Goal: Task Accomplishment & Management: Manage account settings

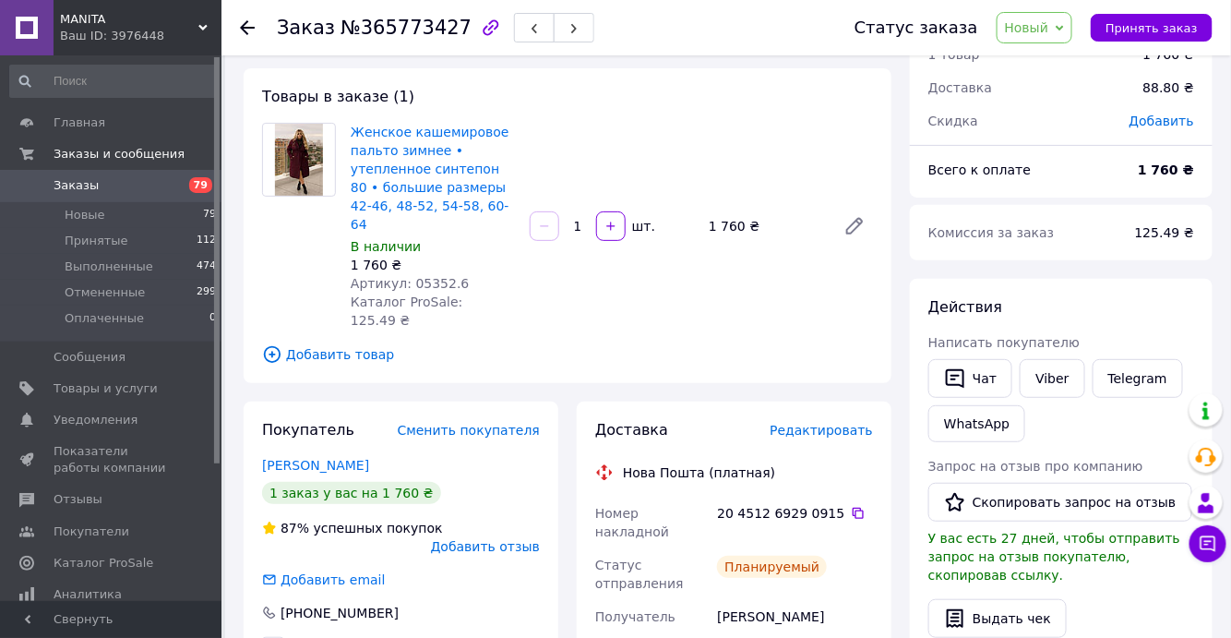
scroll to position [37, 0]
click at [70, 183] on span "Заказы" at bounding box center [76, 185] width 45 height 17
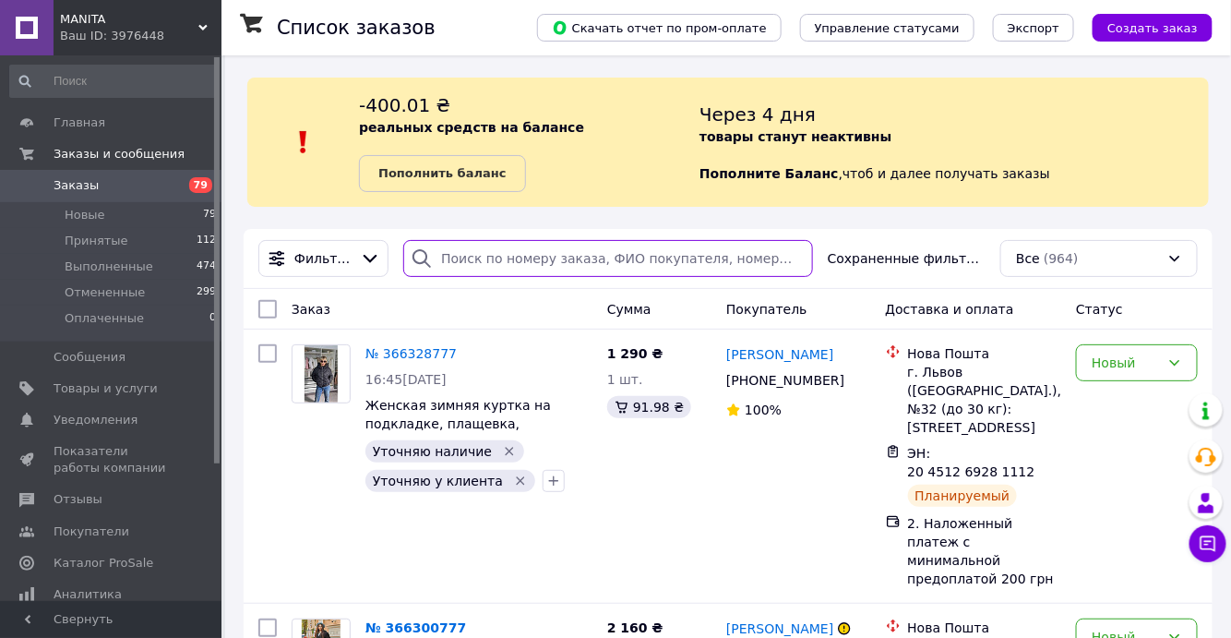
click at [470, 264] on input "search" at bounding box center [608, 258] width 410 height 37
paste input "[PHONE_NUMBER]"
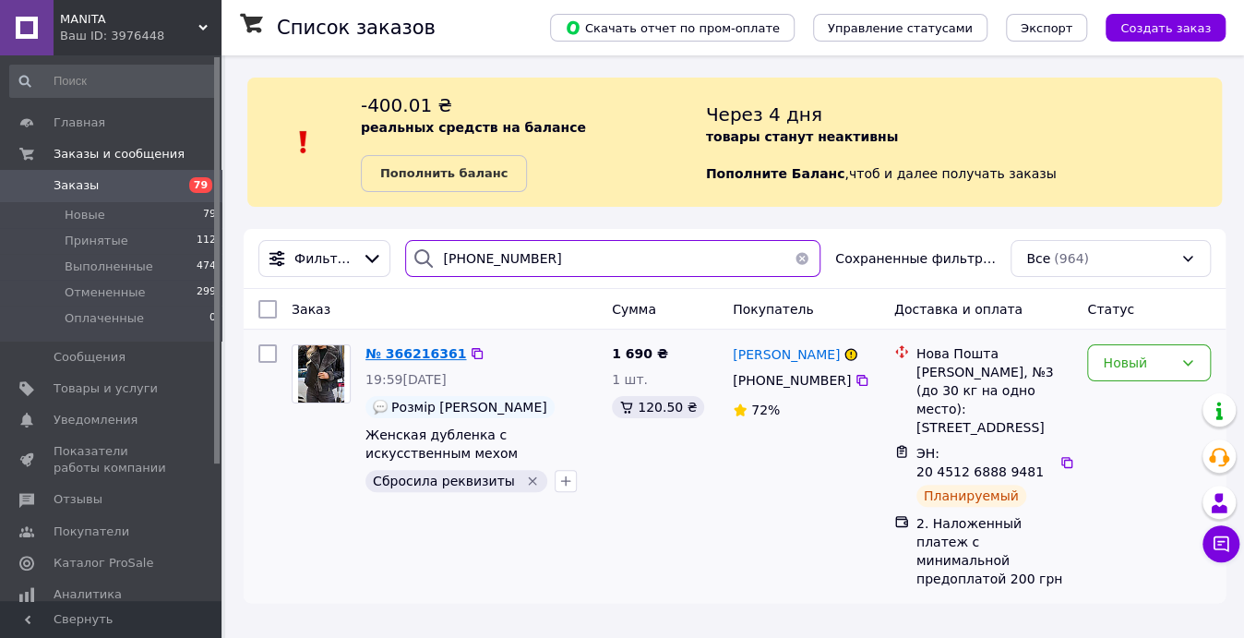
type input "[PHONE_NUMBER]"
click at [412, 350] on span "№ 366216361" at bounding box center [415, 353] width 101 height 15
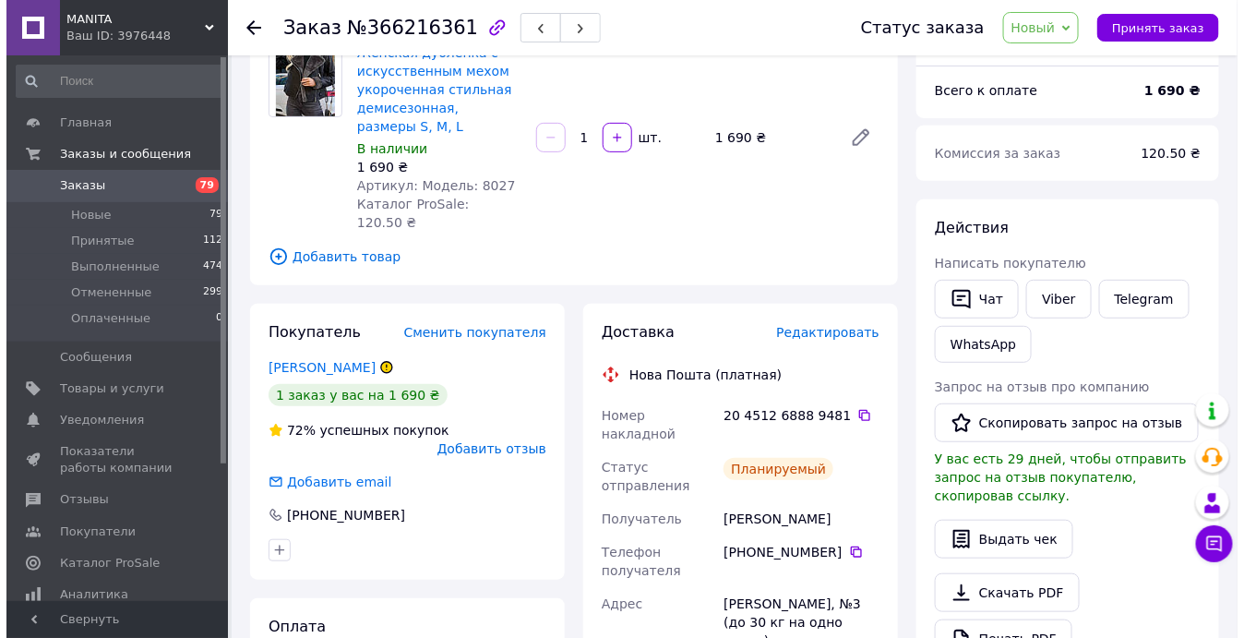
scroll to position [167, 0]
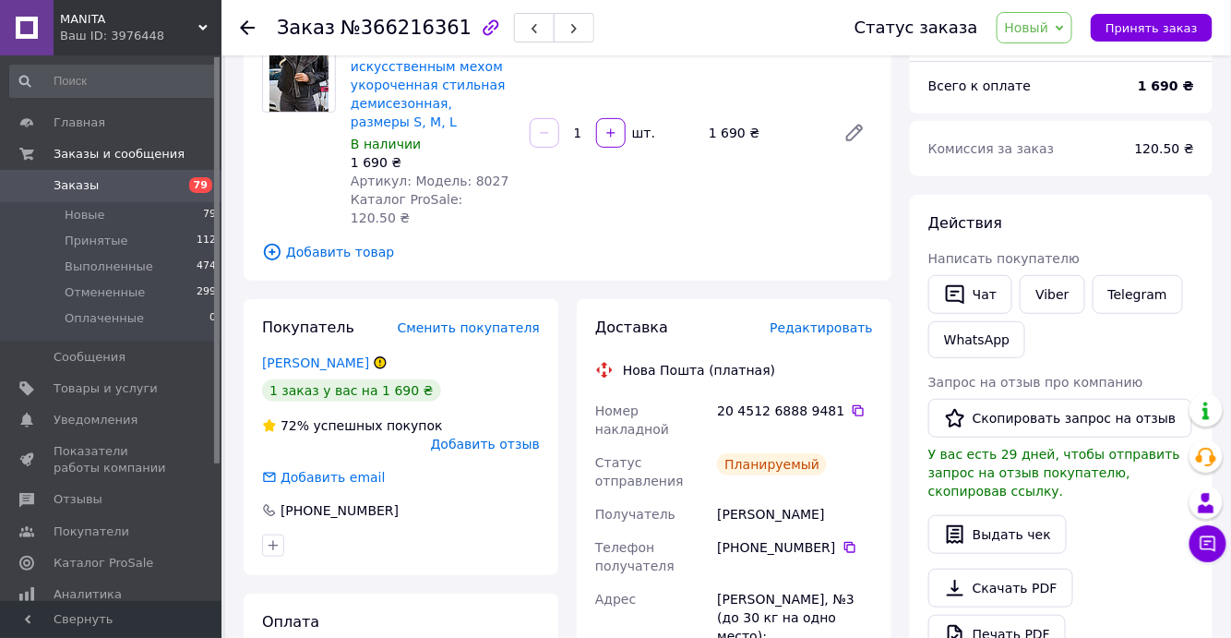
click at [828, 320] on span "Редактировать" at bounding box center [821, 327] width 103 height 15
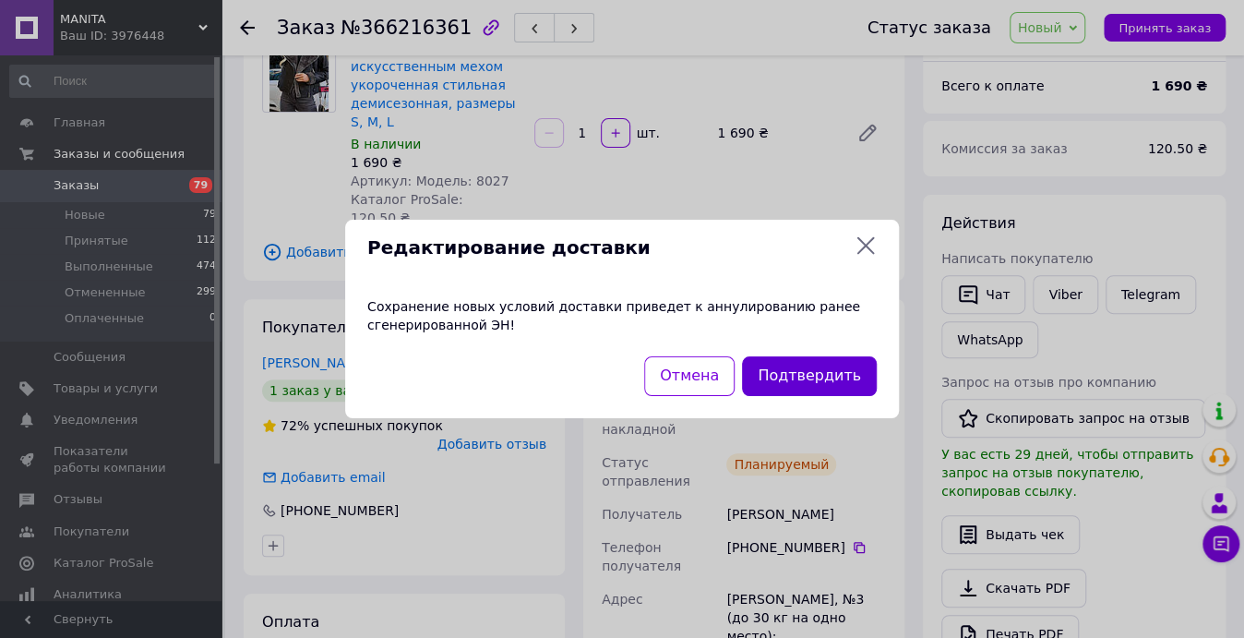
click at [826, 373] on button "Подтвердить" at bounding box center [809, 376] width 135 height 40
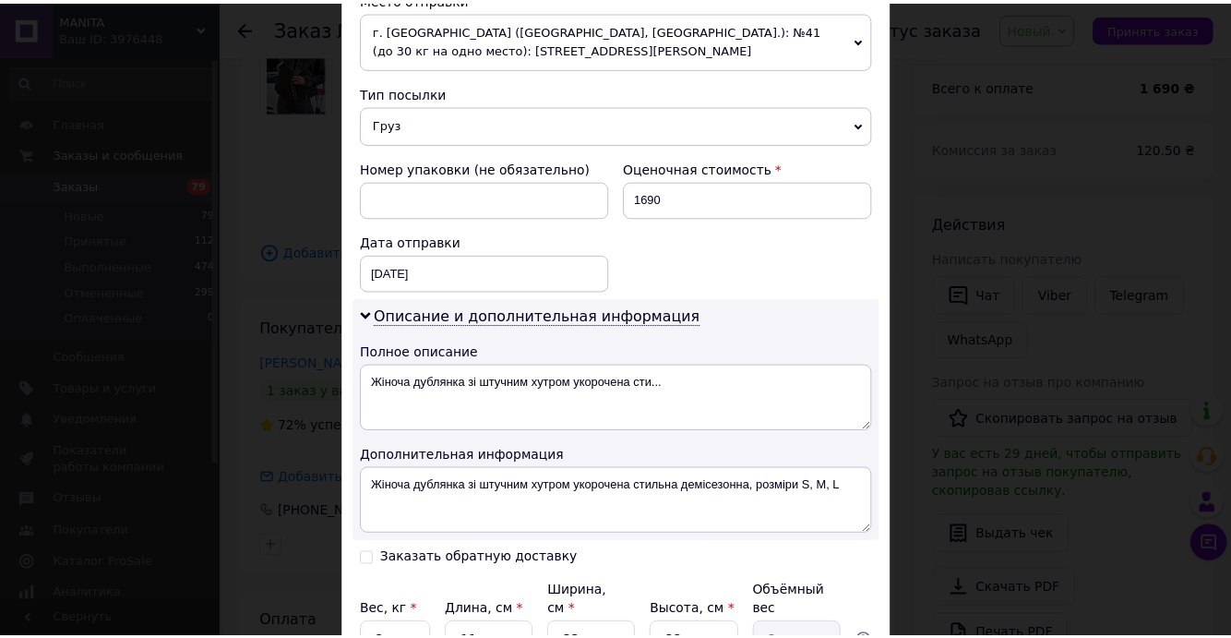
scroll to position [839, 0]
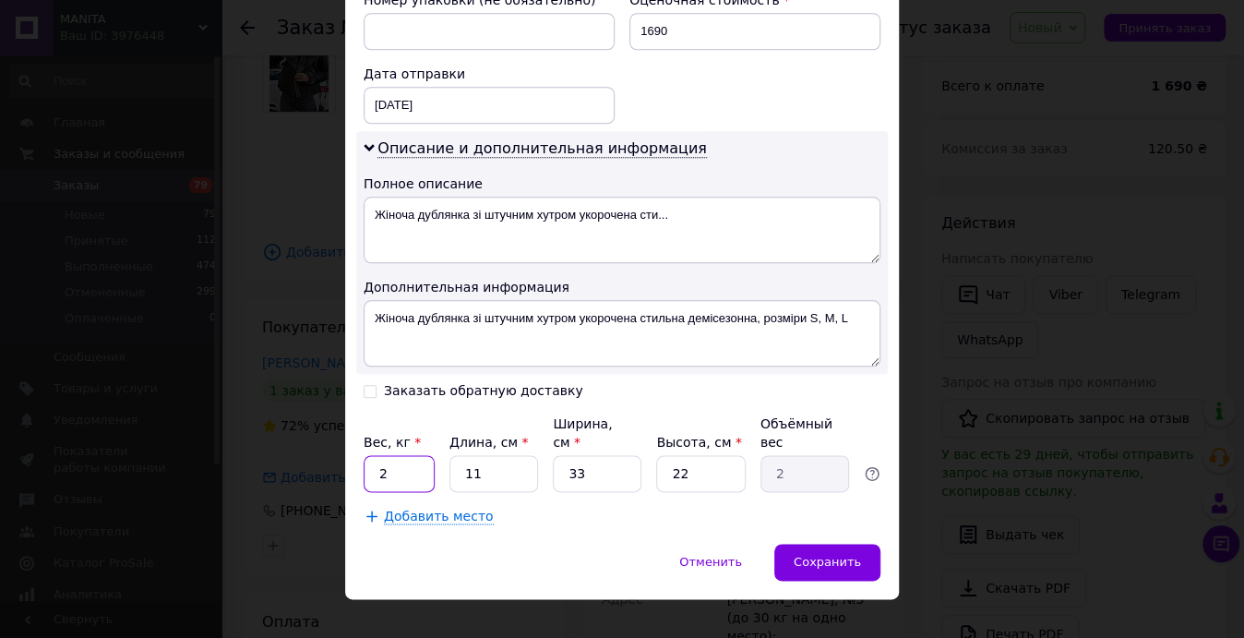
drag, startPoint x: 390, startPoint y: 455, endPoint x: 367, endPoint y: 445, distance: 25.2
click at [367, 455] on input "2" at bounding box center [399, 473] width 71 height 37
type input "3"
click at [829, 555] on span "Сохранить" at bounding box center [827, 562] width 67 height 14
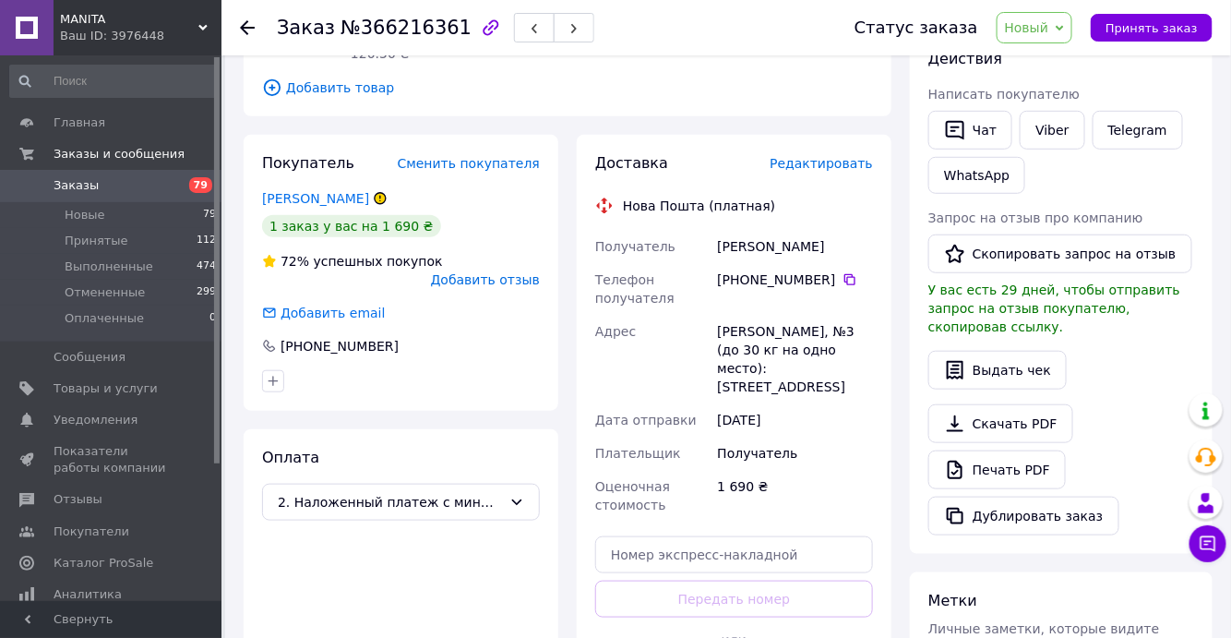
scroll to position [335, 0]
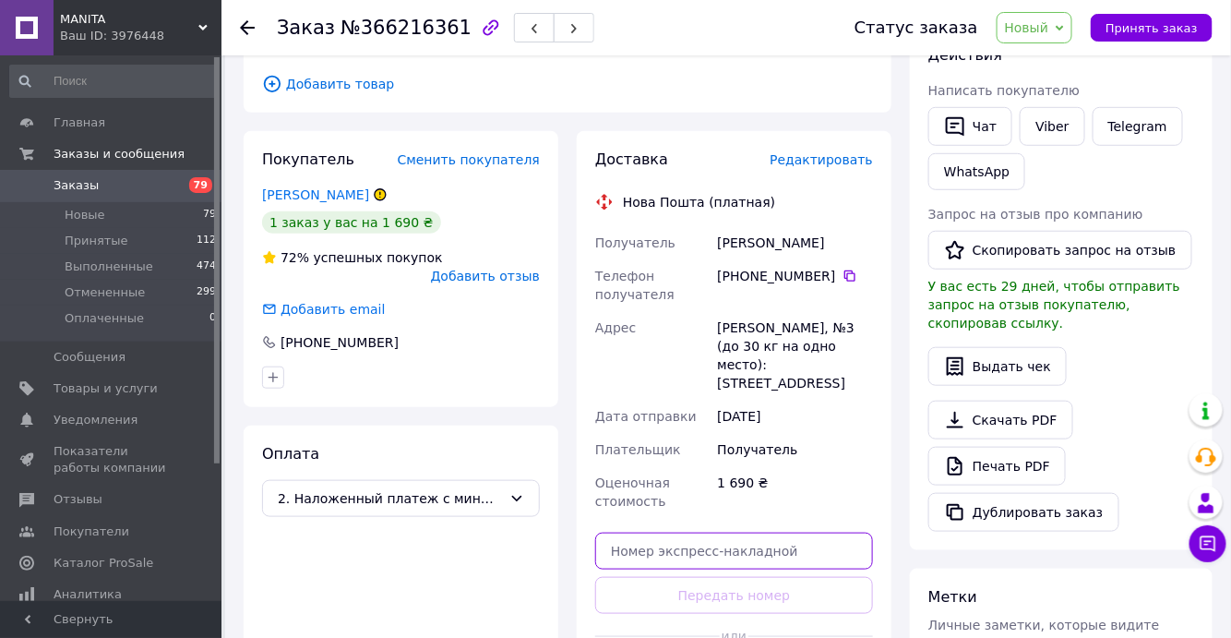
click at [673, 532] on input "text" at bounding box center [734, 550] width 278 height 37
paste input "20451269292411"
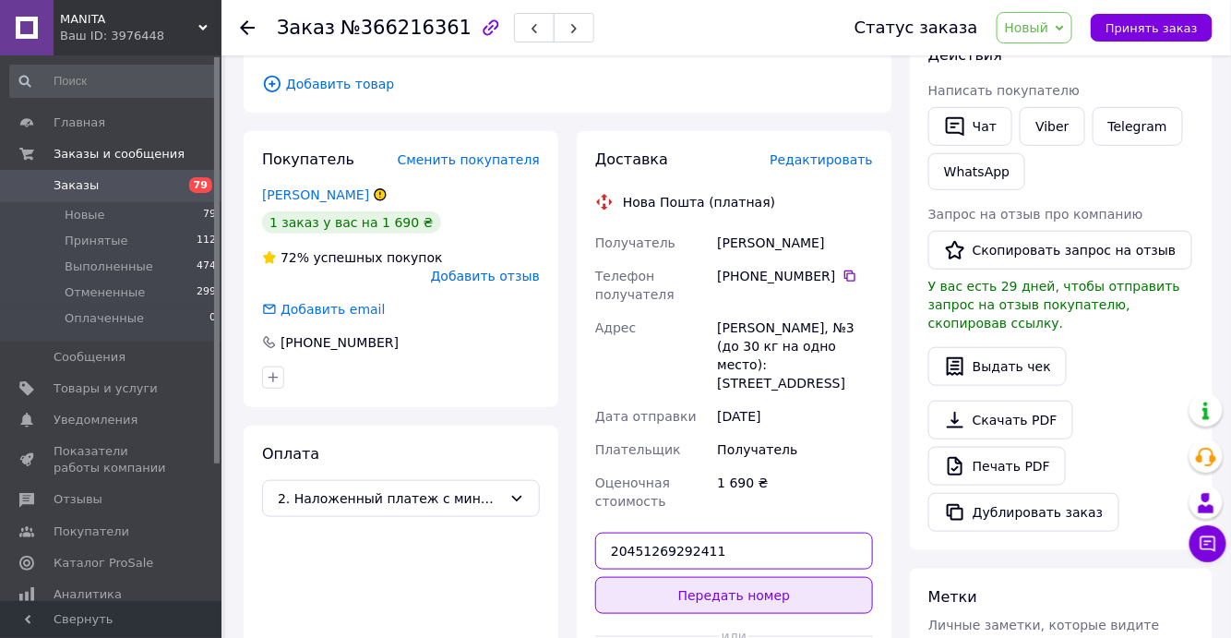
type input "20451269292411"
click at [716, 577] on button "Передать номер" at bounding box center [734, 595] width 278 height 37
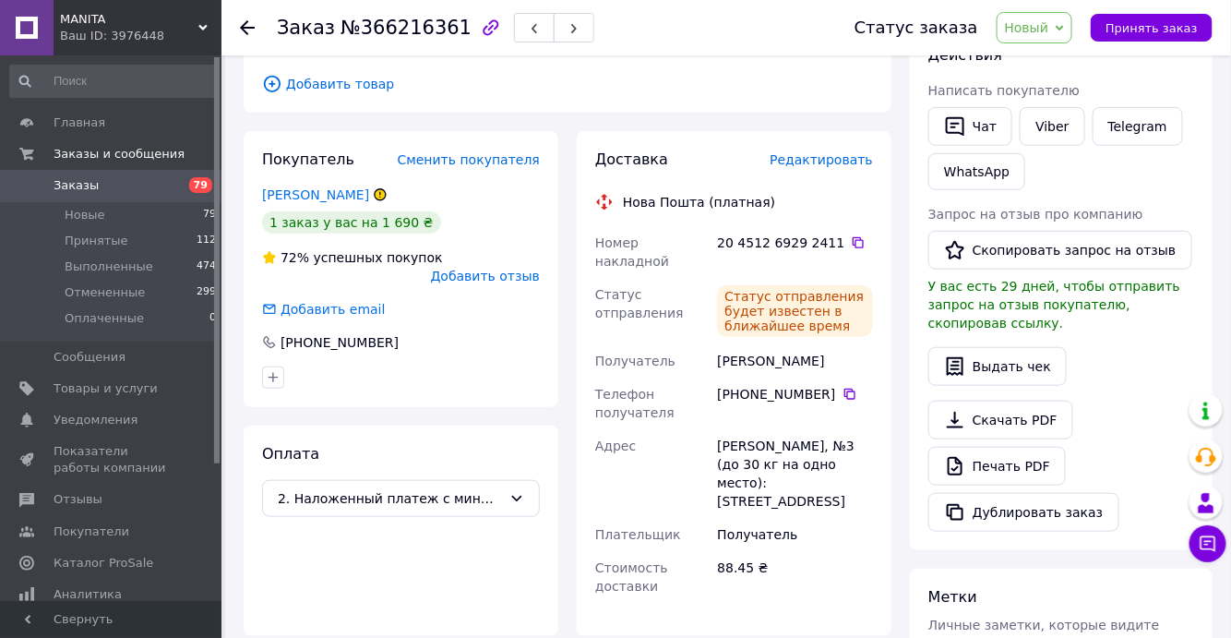
click at [78, 185] on span "Заказы" at bounding box center [76, 185] width 45 height 17
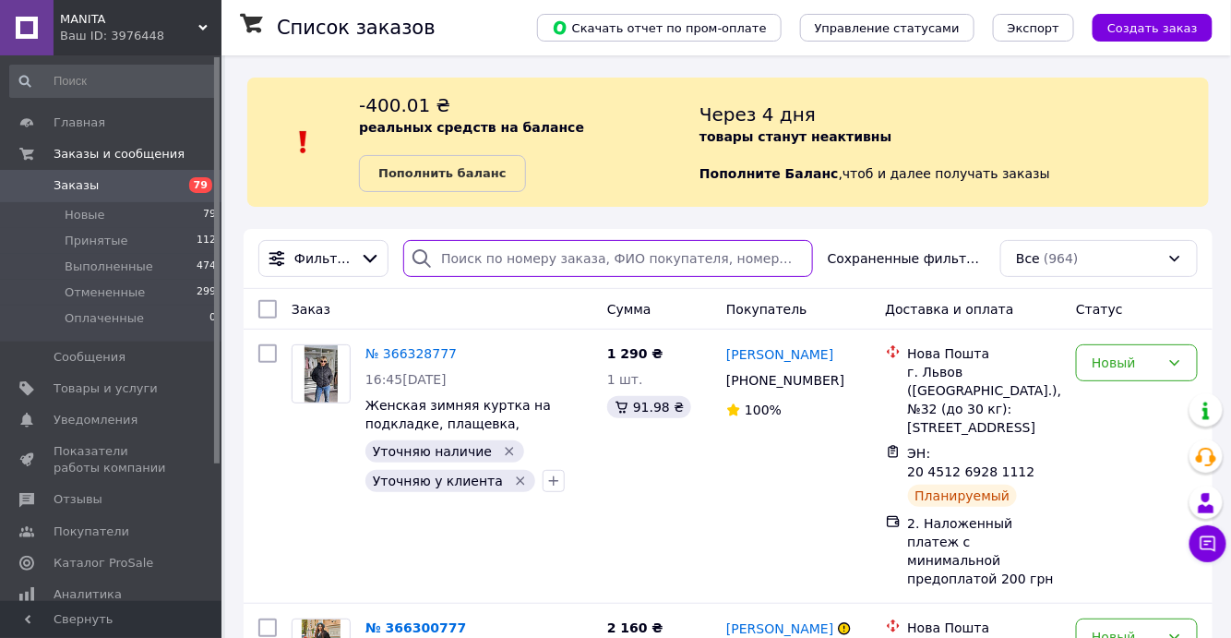
click at [539, 273] on input "search" at bounding box center [608, 258] width 410 height 37
paste input "[PHONE_NUMBER]"
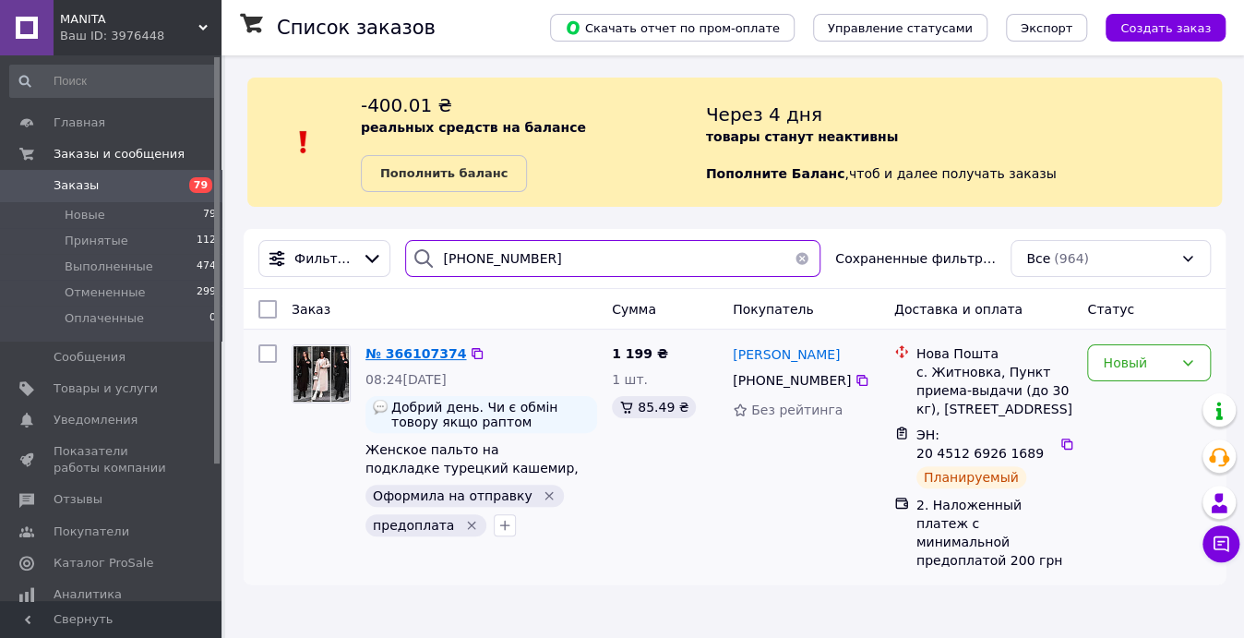
type input "[PHONE_NUMBER]"
click at [406, 351] on span "№ 366107374" at bounding box center [415, 353] width 101 height 15
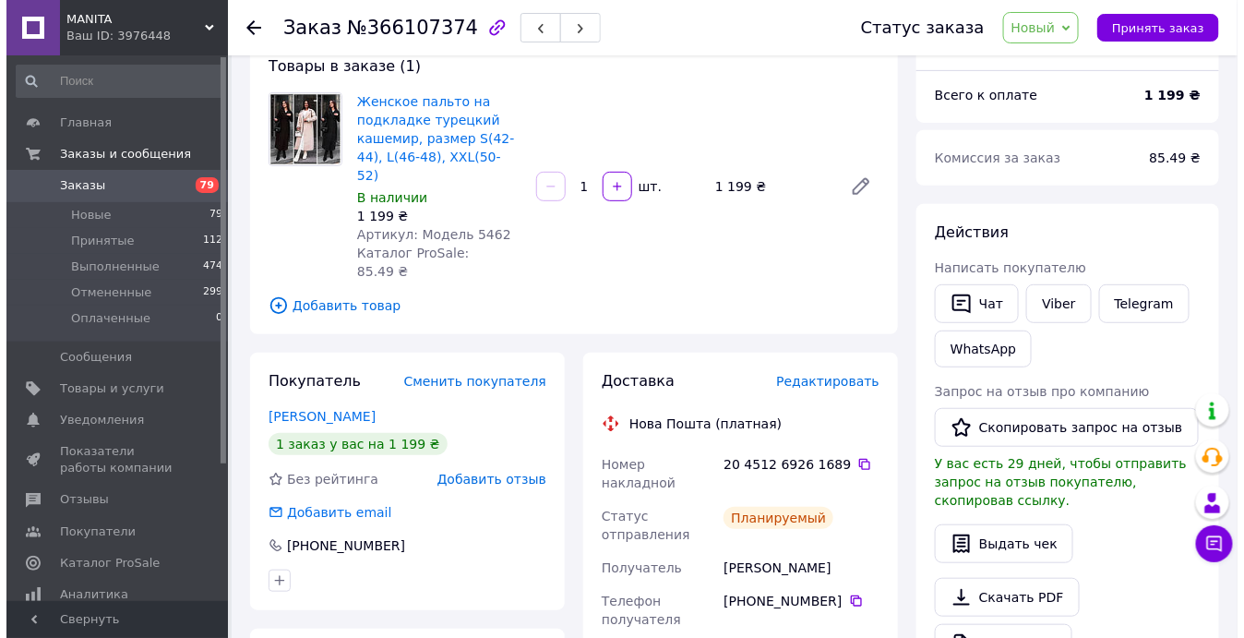
scroll to position [167, 0]
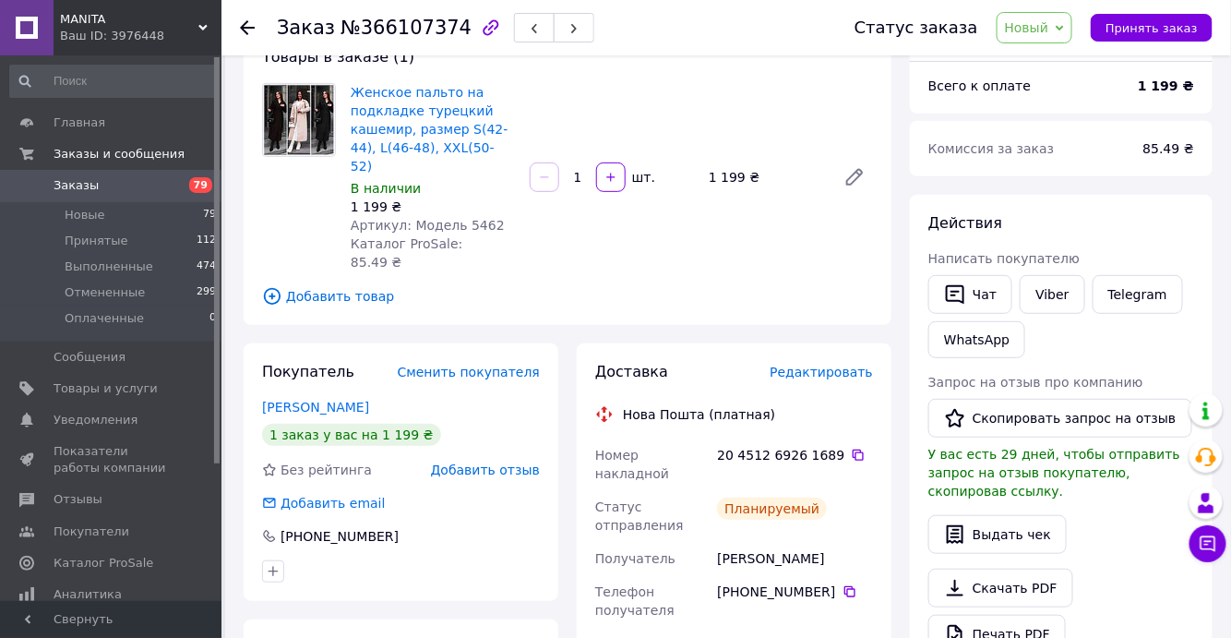
click at [836, 365] on span "Редактировать" at bounding box center [821, 372] width 103 height 15
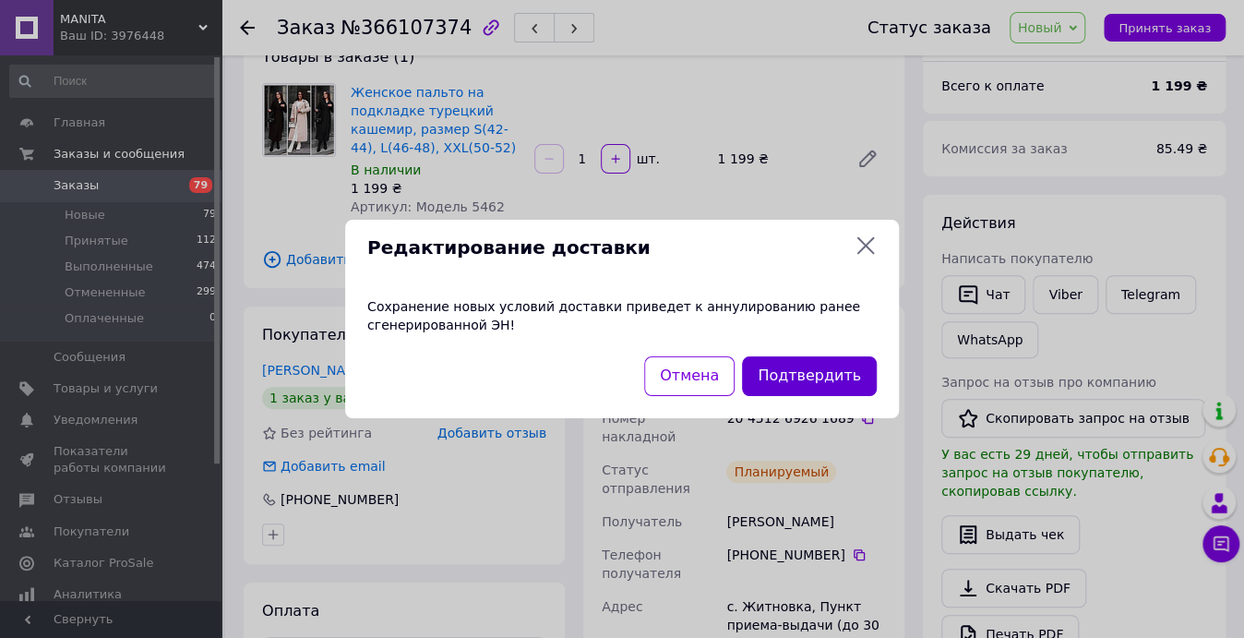
click at [819, 382] on button "Подтвердить" at bounding box center [809, 376] width 135 height 40
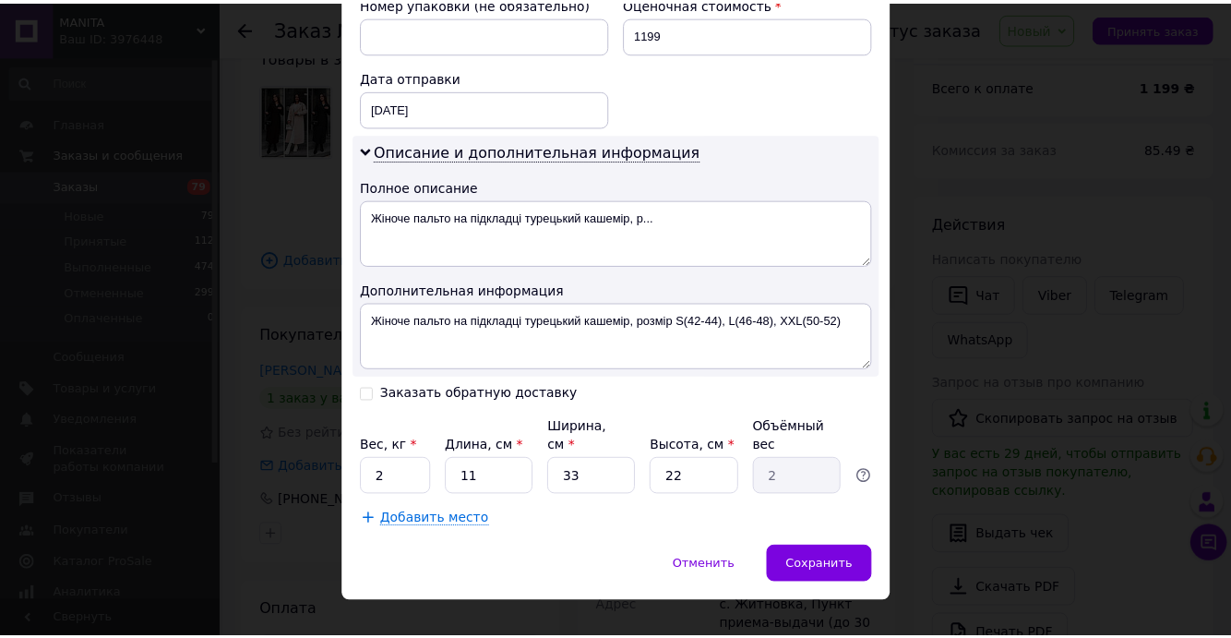
scroll to position [839, 0]
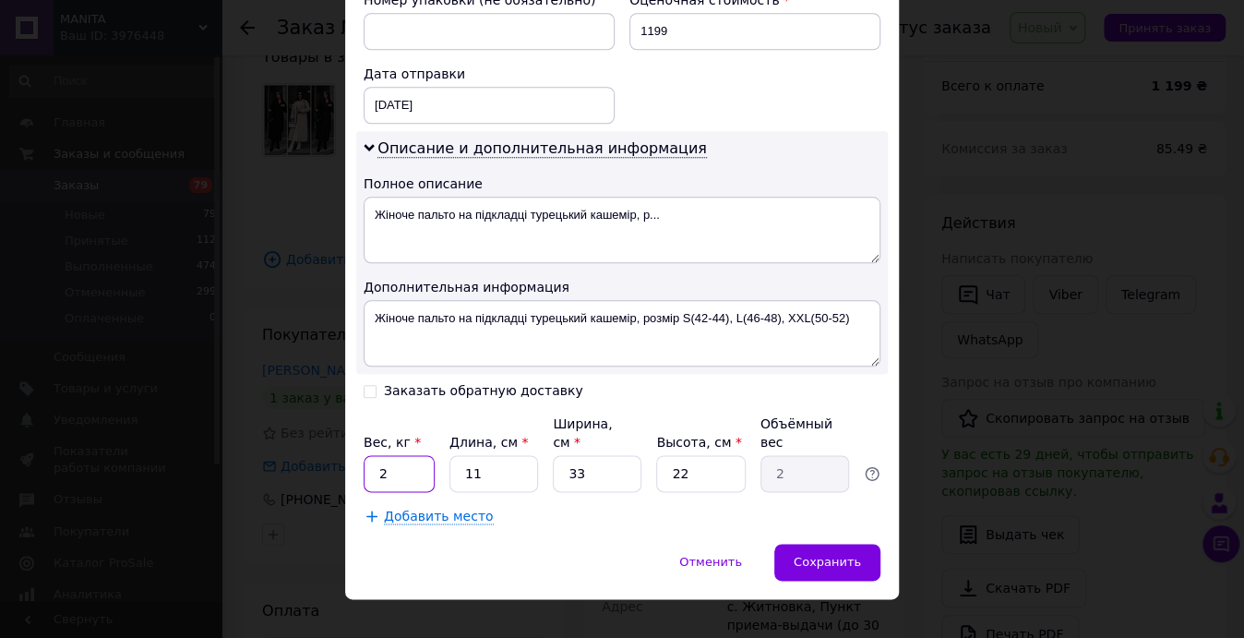
click at [371, 455] on input "2" at bounding box center [399, 473] width 71 height 37
type input "3"
click at [845, 555] on span "Сохранить" at bounding box center [827, 562] width 67 height 14
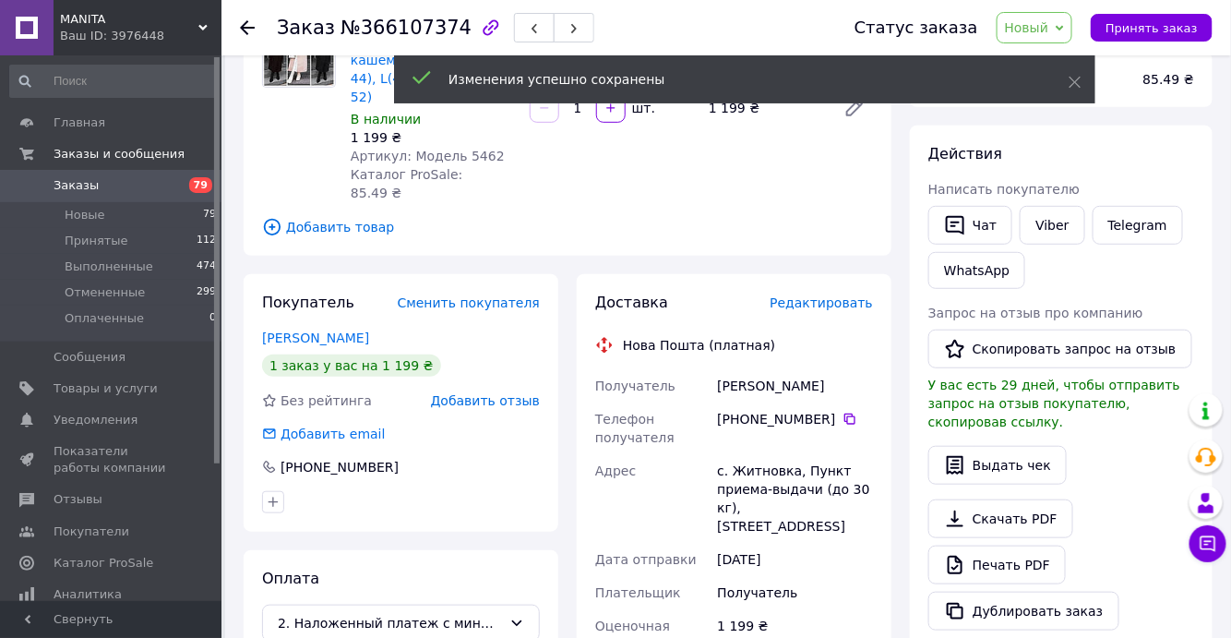
scroll to position [335, 0]
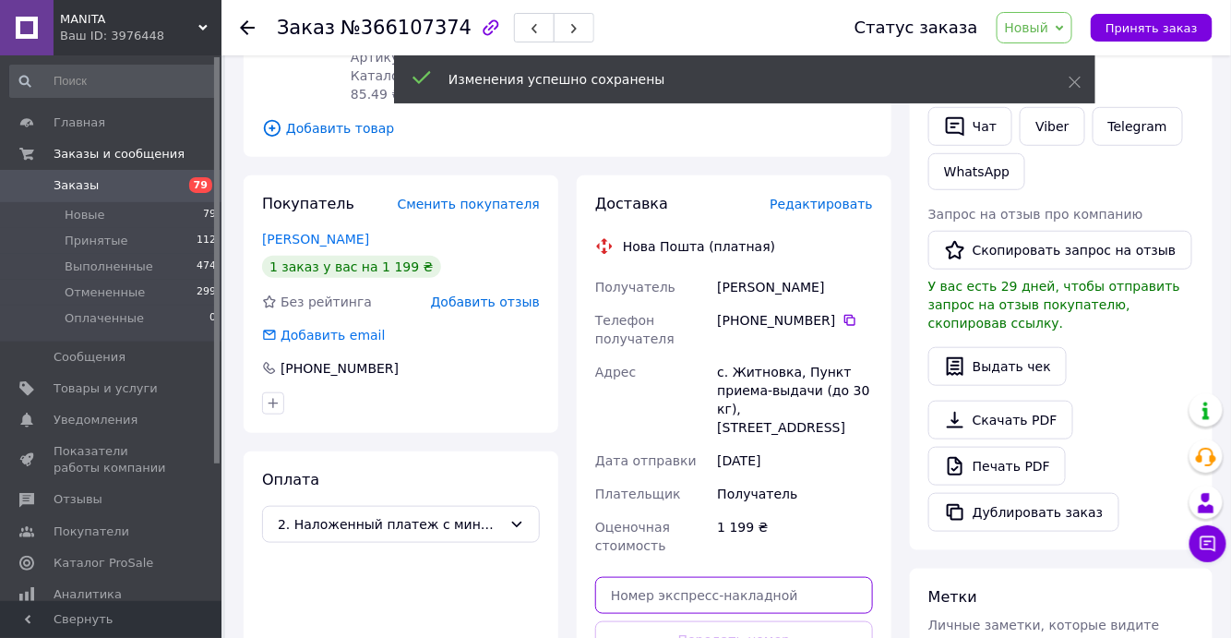
click at [715, 577] on input "text" at bounding box center [734, 595] width 278 height 37
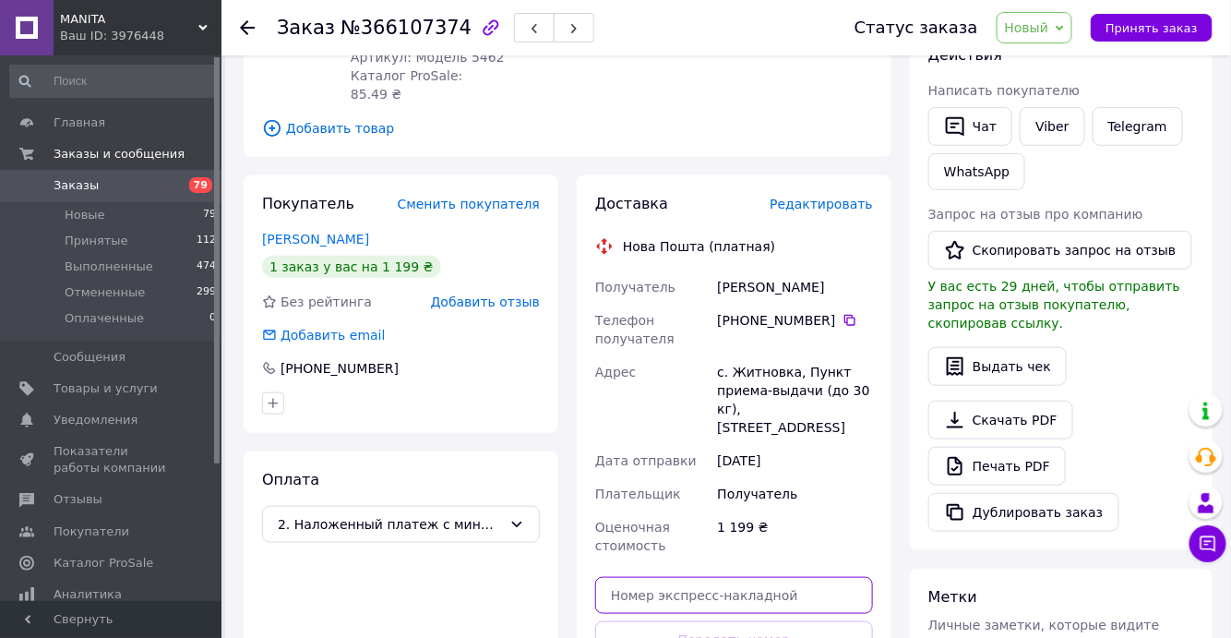
paste input "20451269295588"
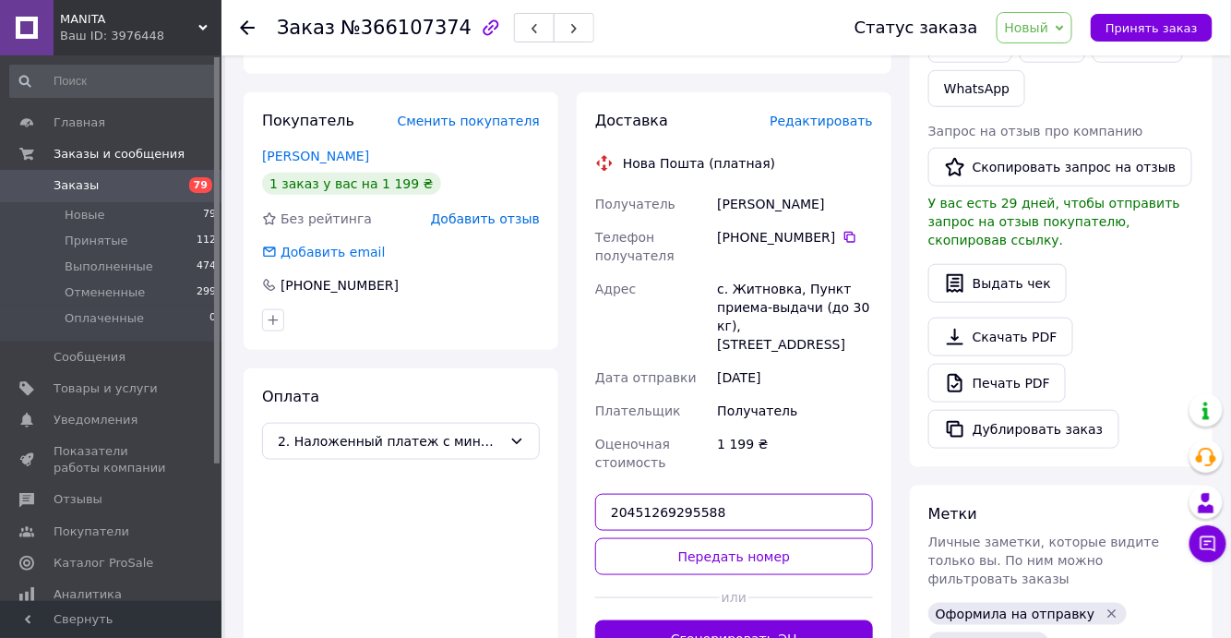
scroll to position [419, 0]
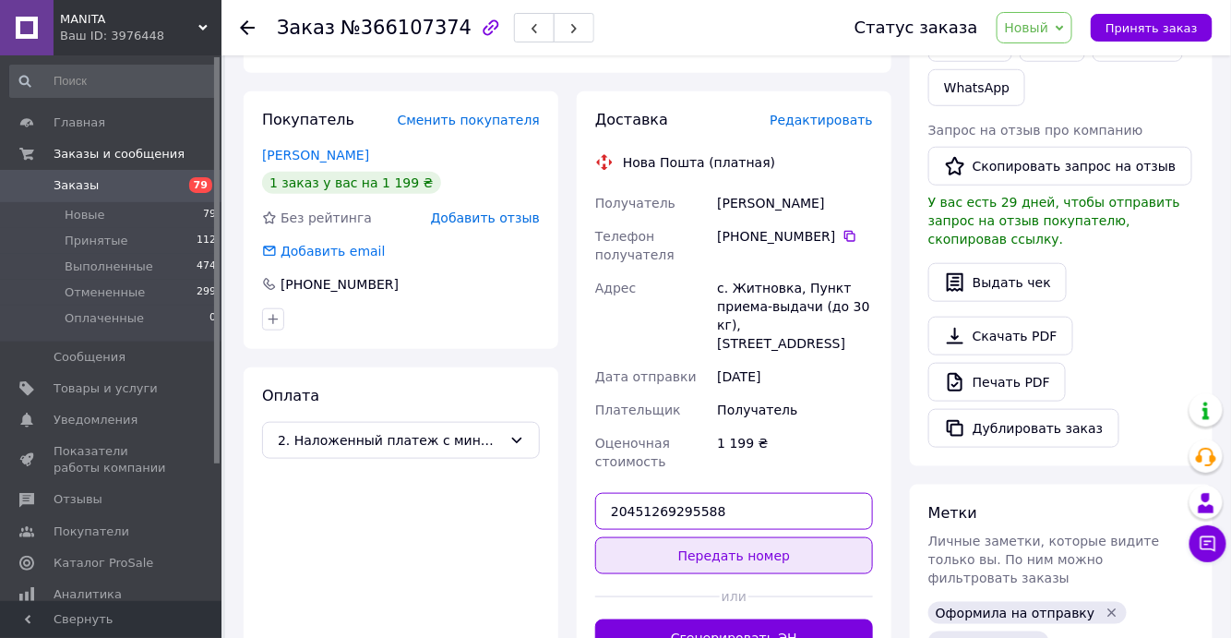
type input "20451269295588"
click at [754, 537] on button "Передать номер" at bounding box center [734, 555] width 278 height 37
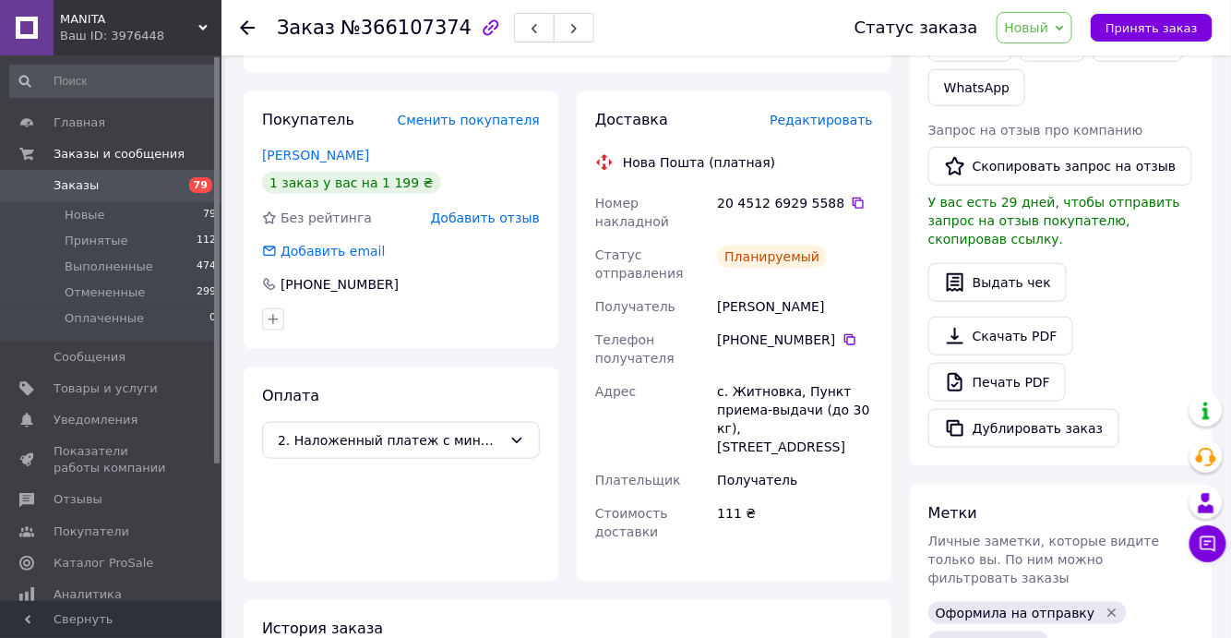
click at [68, 187] on span "Заказы" at bounding box center [76, 185] width 45 height 17
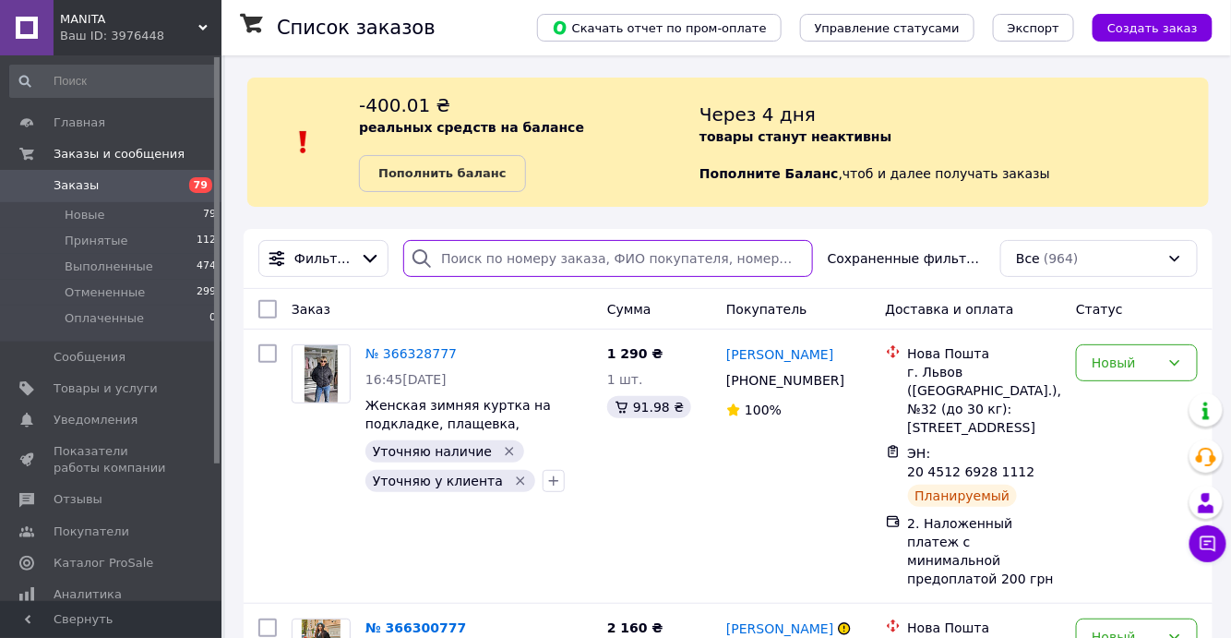
click at [472, 258] on input "search" at bounding box center [608, 258] width 410 height 37
paste input "[PHONE_NUMBER]"
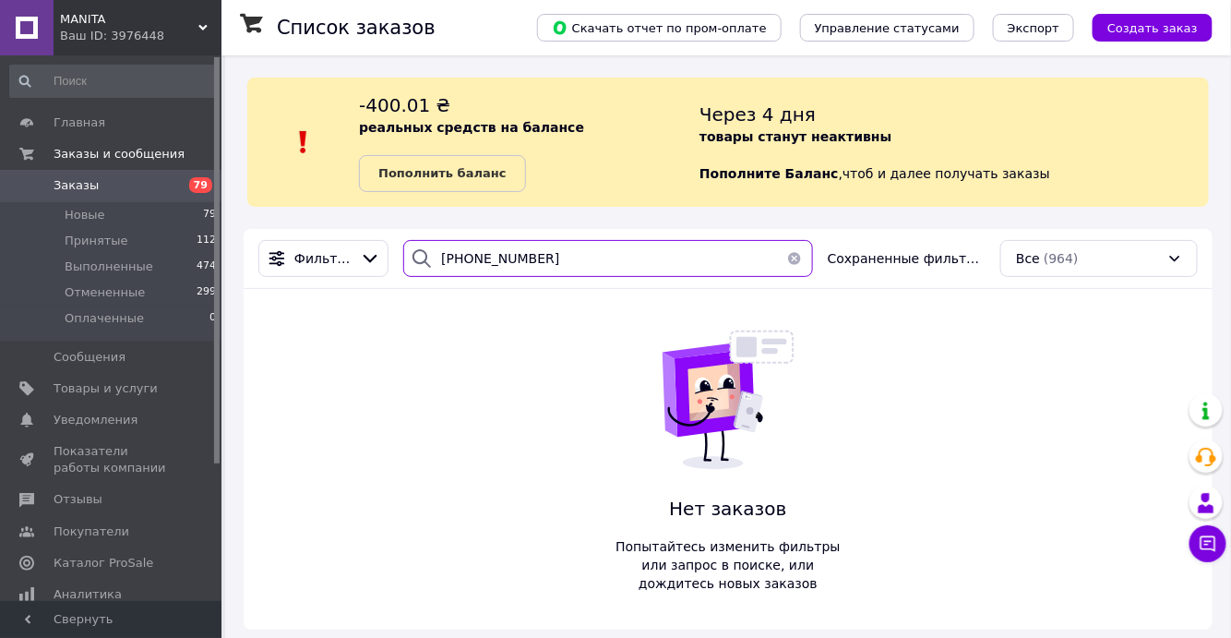
drag, startPoint x: 467, startPoint y: 244, endPoint x: 329, endPoint y: 233, distance: 138.9
click at [333, 235] on div "Фильтры [PHONE_NUMBER] Сохраненные фильтры: Все (964)" at bounding box center [728, 259] width 969 height 60
paste input "[PERSON_NAME]"
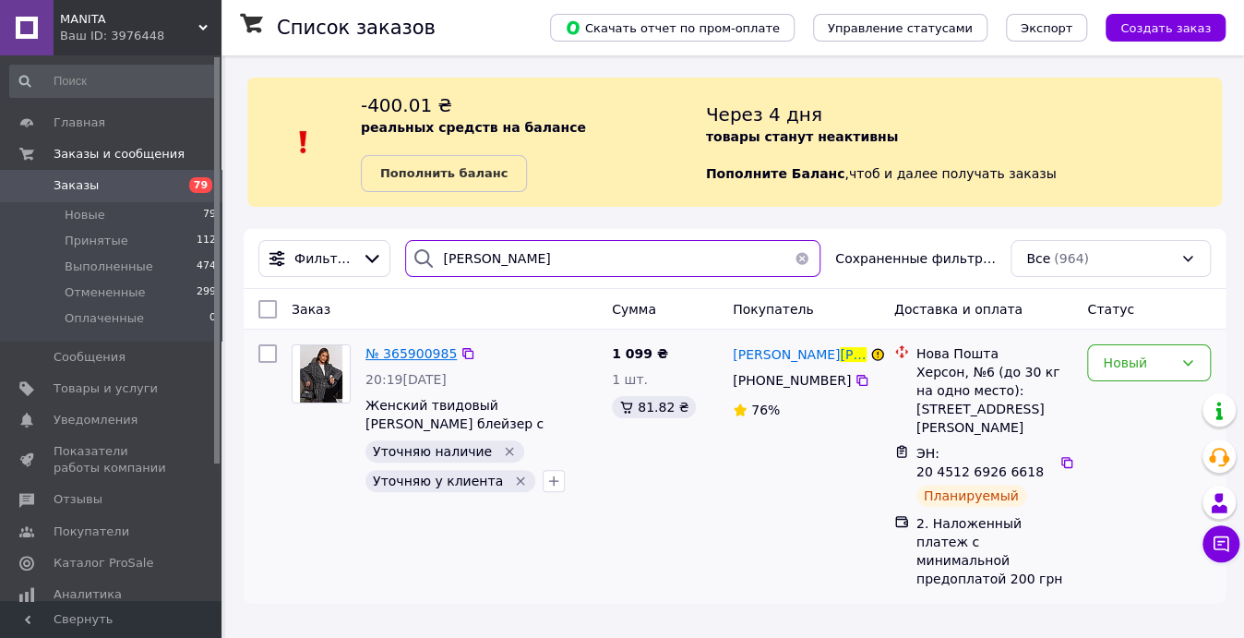
type input "[PERSON_NAME]"
click at [402, 353] on span "№ 365900985" at bounding box center [410, 353] width 91 height 15
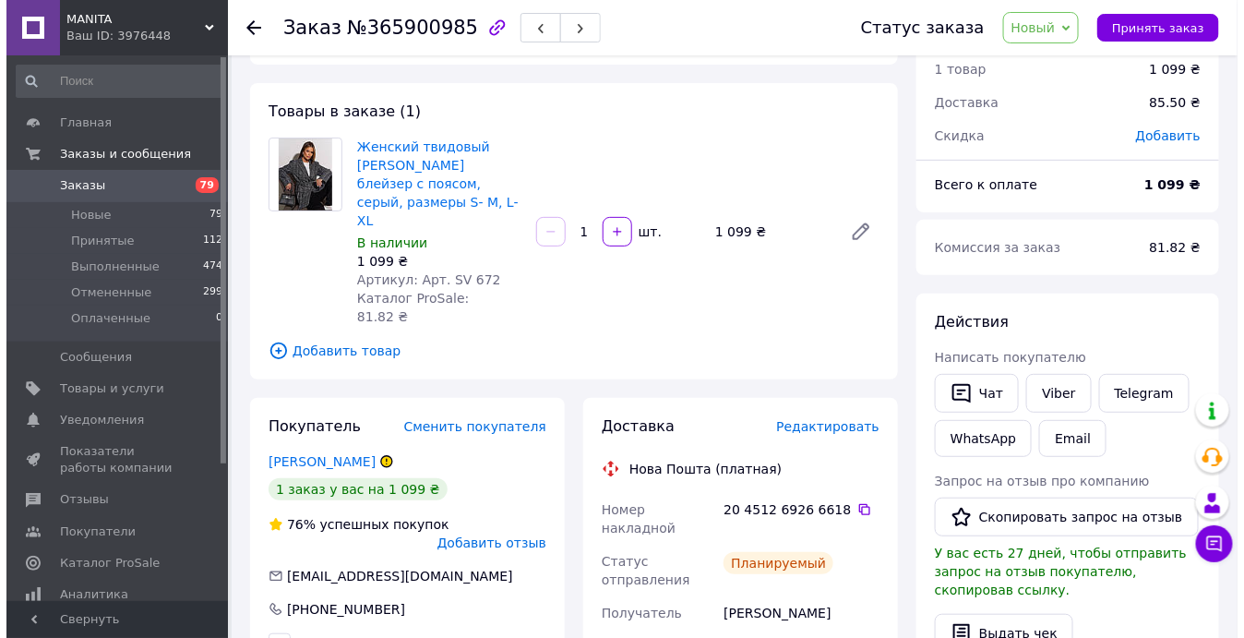
scroll to position [167, 0]
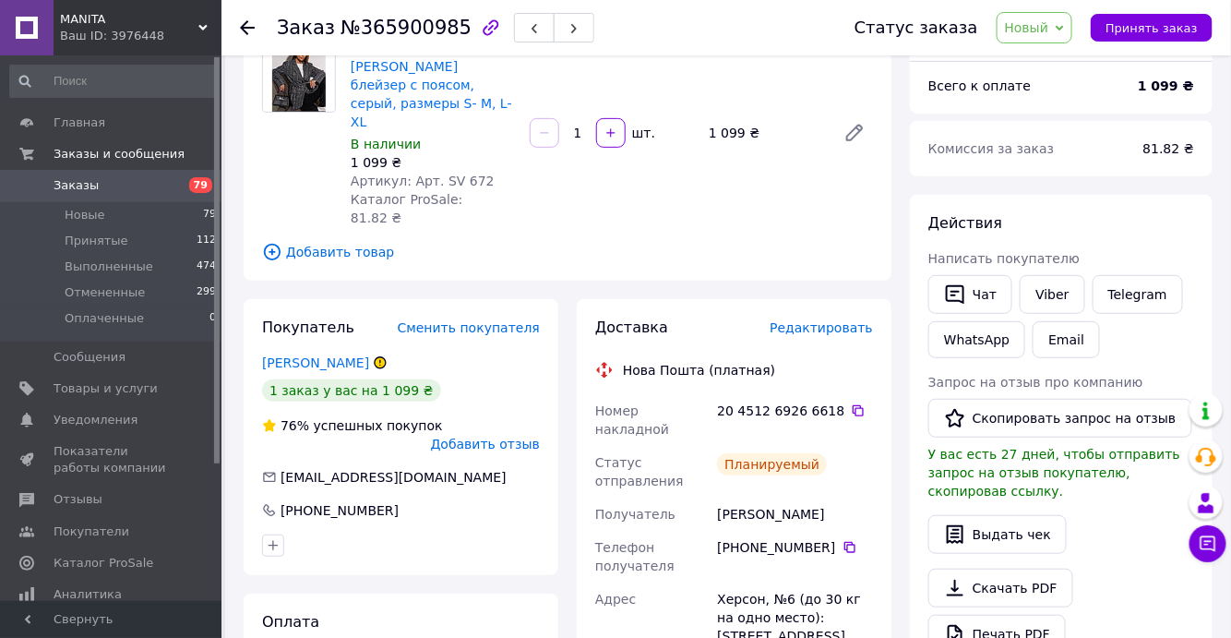
click at [818, 320] on span "Редактировать" at bounding box center [821, 327] width 103 height 15
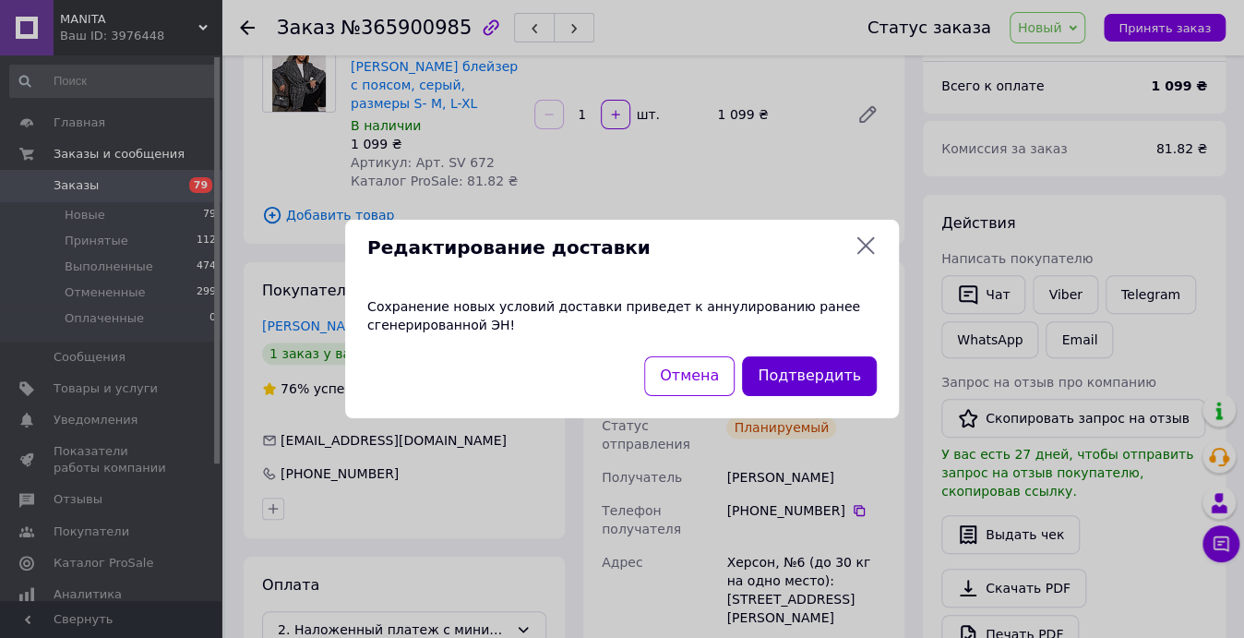
click at [811, 375] on button "Подтвердить" at bounding box center [809, 376] width 135 height 40
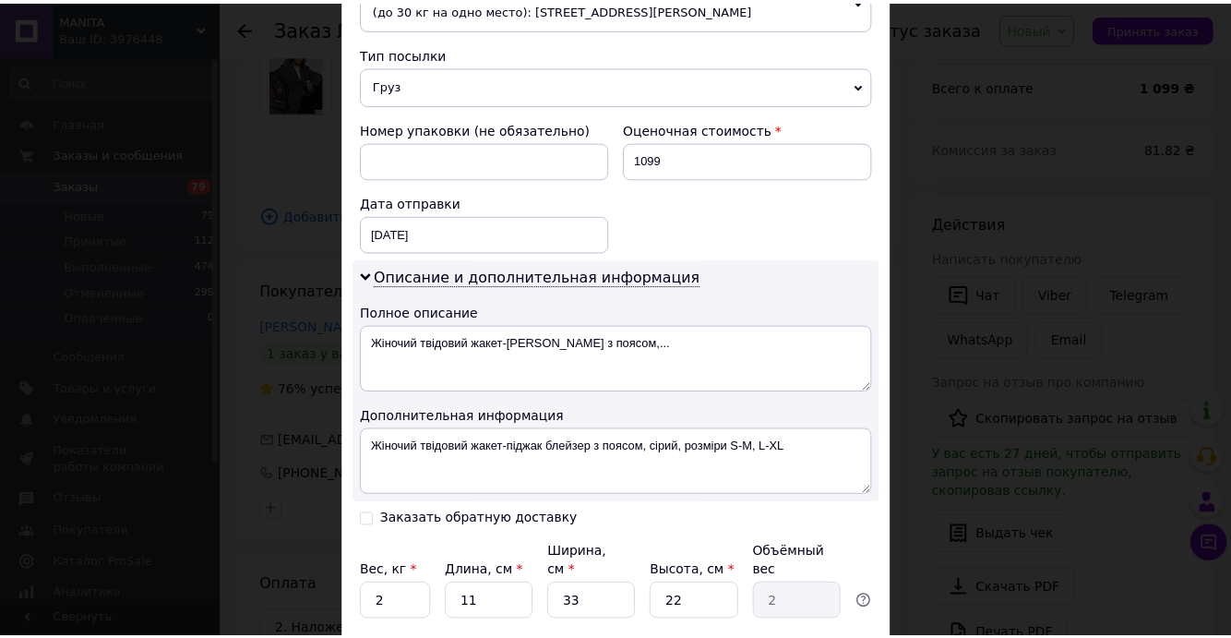
scroll to position [755, 0]
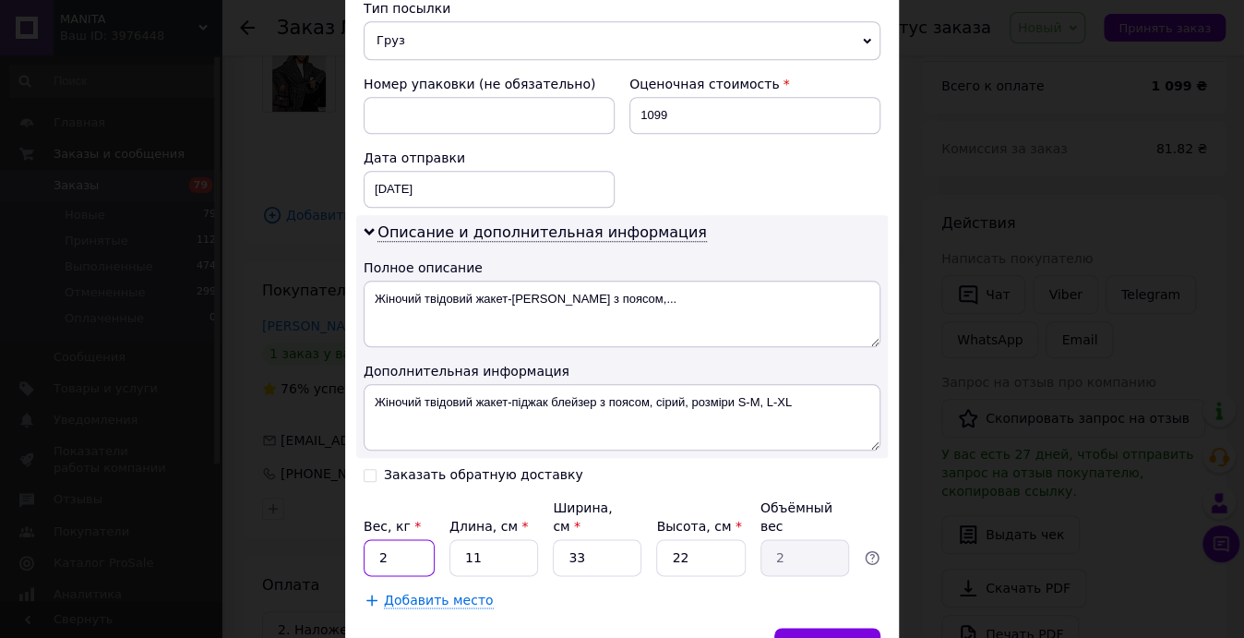
drag, startPoint x: 405, startPoint y: 531, endPoint x: 356, endPoint y: 534, distance: 49.0
type input "3"
click at [811, 637] on span "Сохранить" at bounding box center [827, 646] width 67 height 14
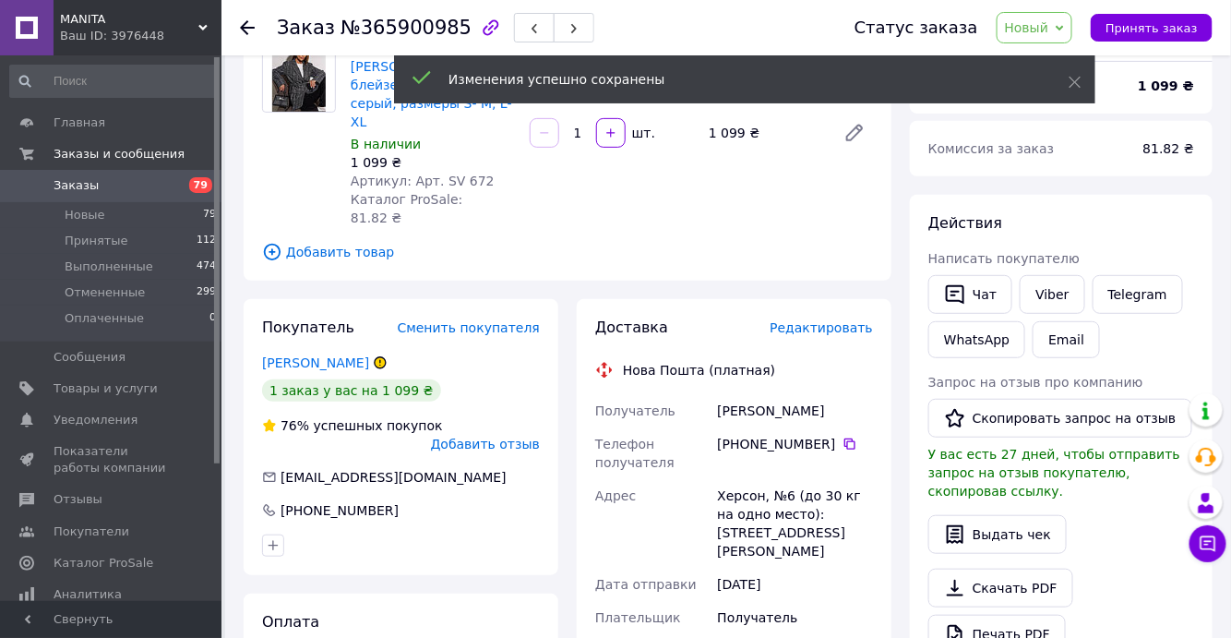
scroll to position [251, 0]
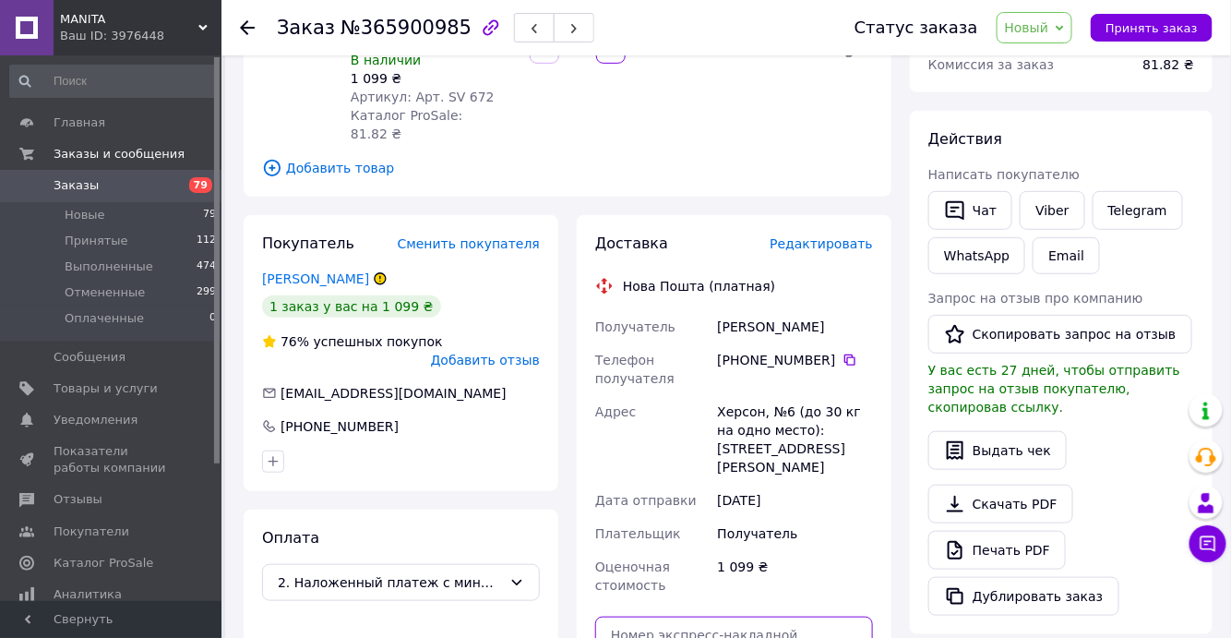
click at [713, 616] on input "text" at bounding box center [734, 634] width 278 height 37
paste input "20451269295286"
type input "20451269295286"
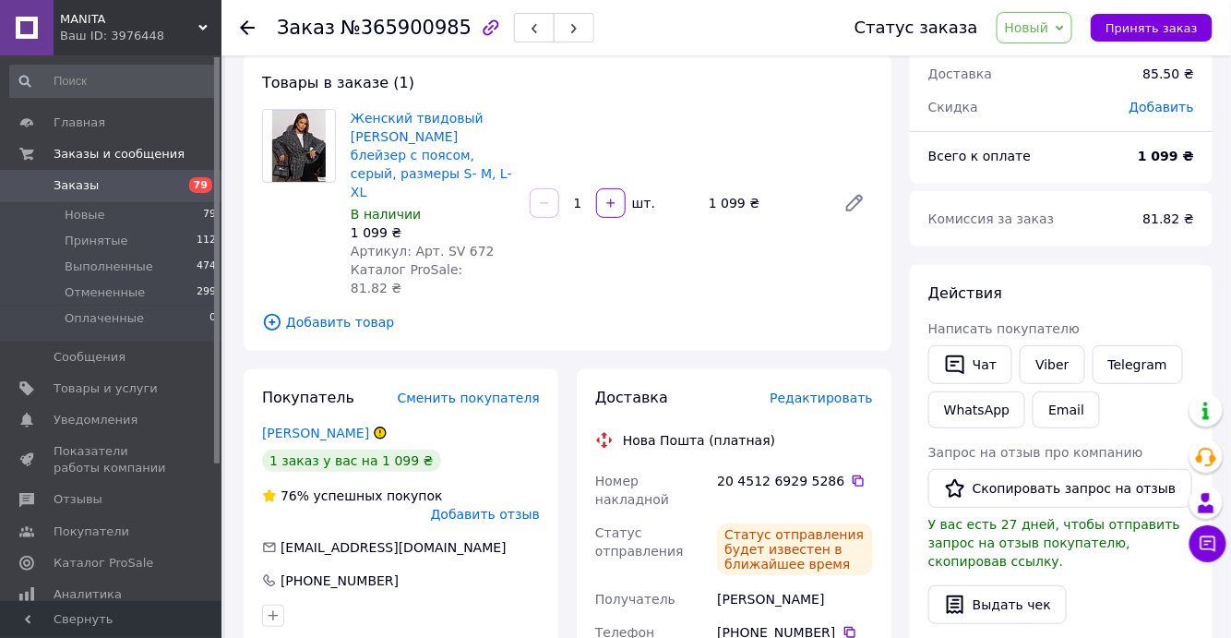
scroll to position [0, 0]
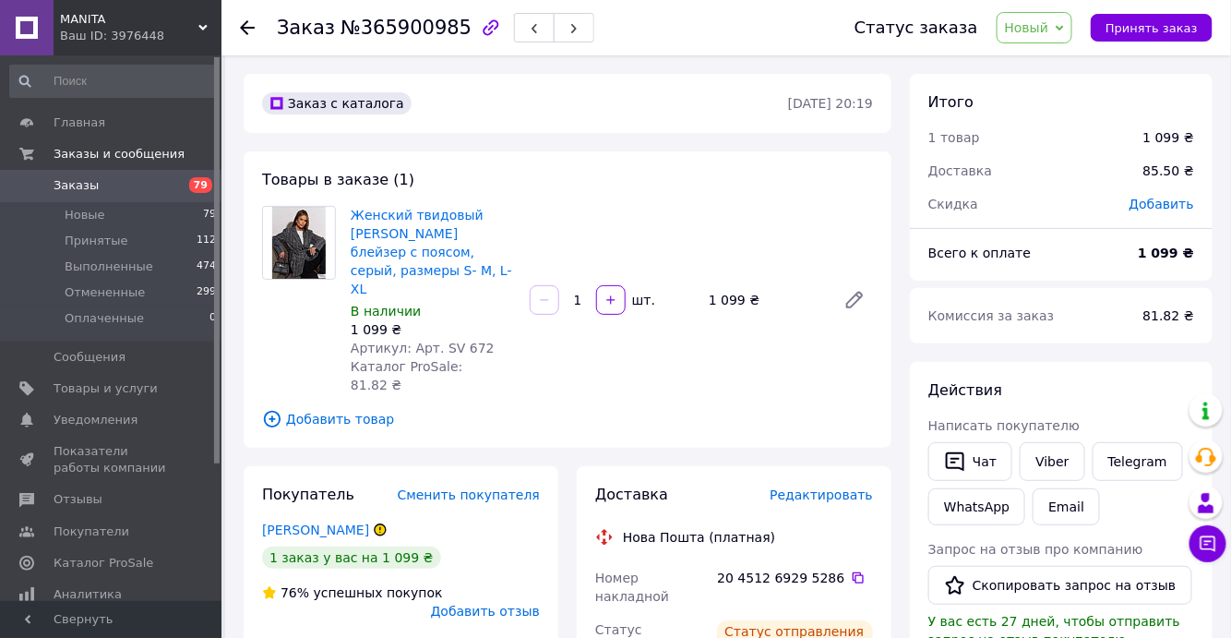
click at [70, 182] on span "Заказы" at bounding box center [76, 185] width 45 height 17
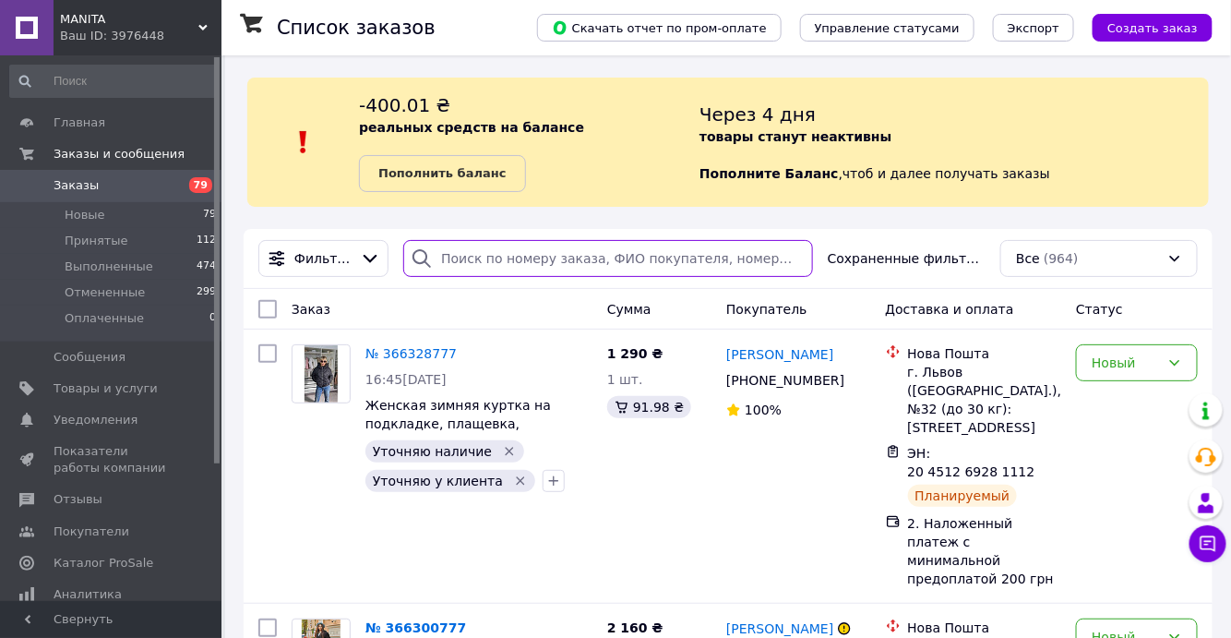
click at [460, 258] on input "search" at bounding box center [608, 258] width 410 height 37
paste input "[PHONE_NUMBER]"
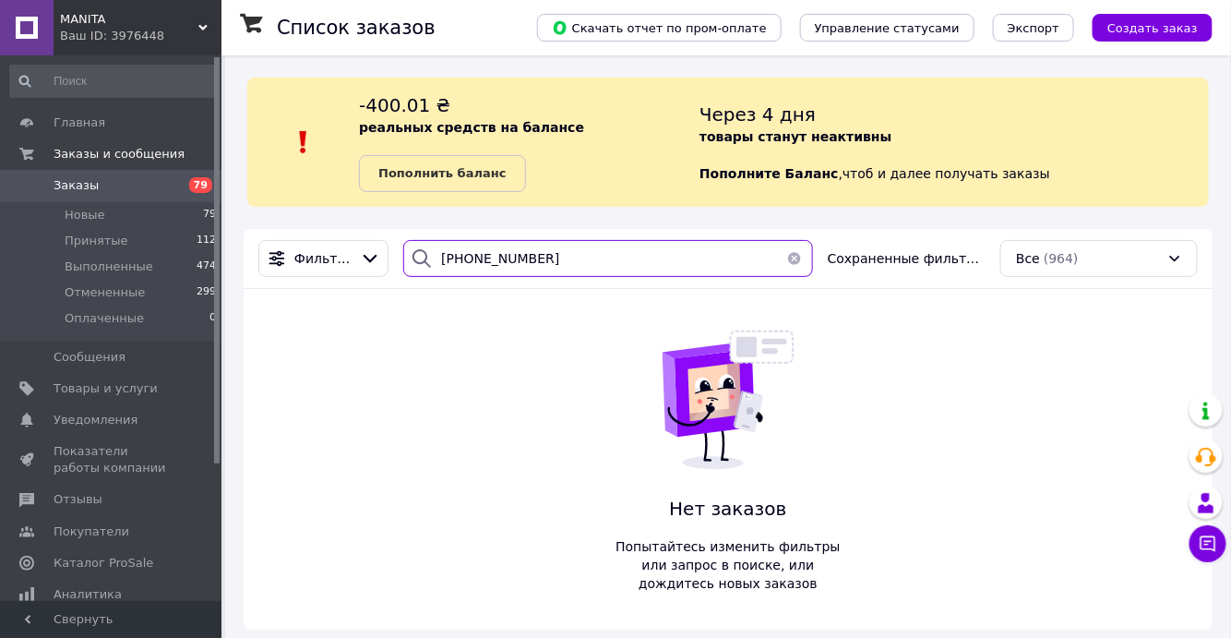
click at [470, 257] on input "[PHONE_NUMBER]" at bounding box center [608, 258] width 410 height 37
click at [449, 263] on input "0 ([PHONE_NUMBER]" at bounding box center [608, 258] width 410 height 37
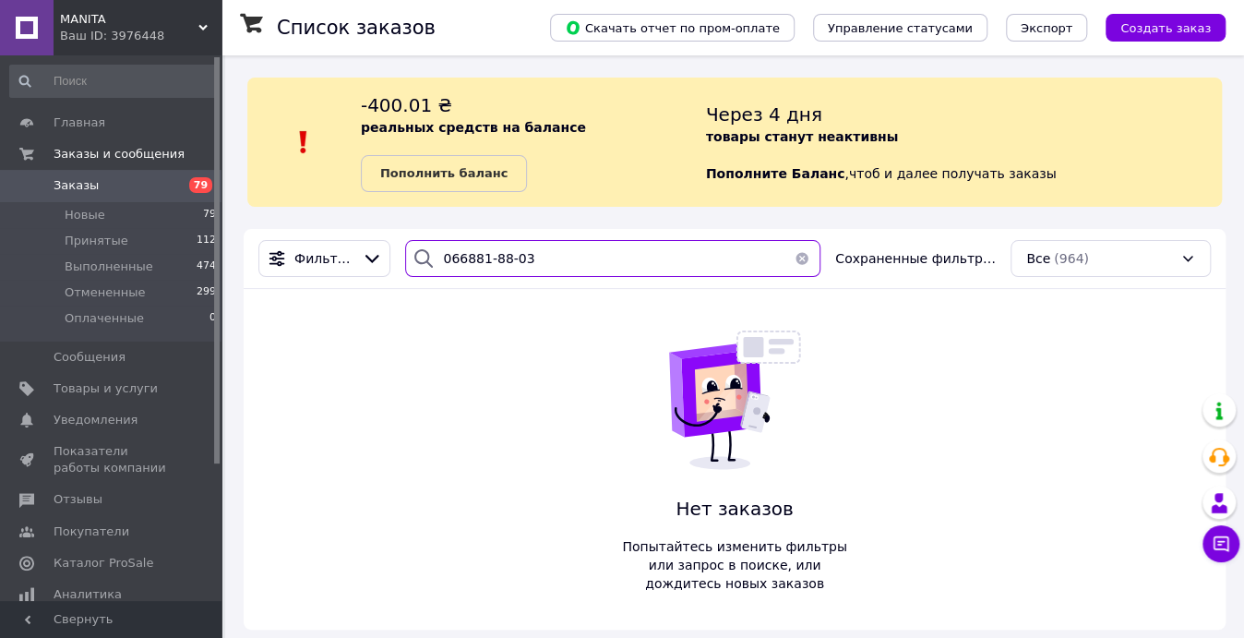
click at [482, 257] on input "066881-88-03" at bounding box center [612, 258] width 415 height 37
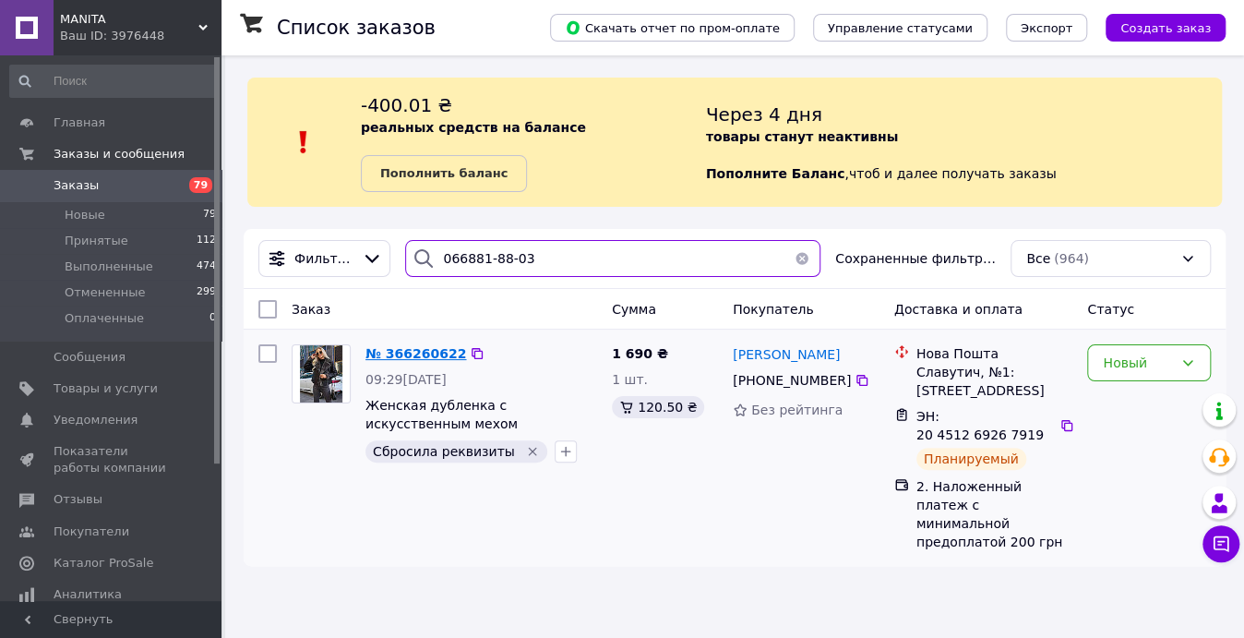
type input "066881-88-03"
click at [417, 352] on span "№ 366260622" at bounding box center [415, 353] width 101 height 15
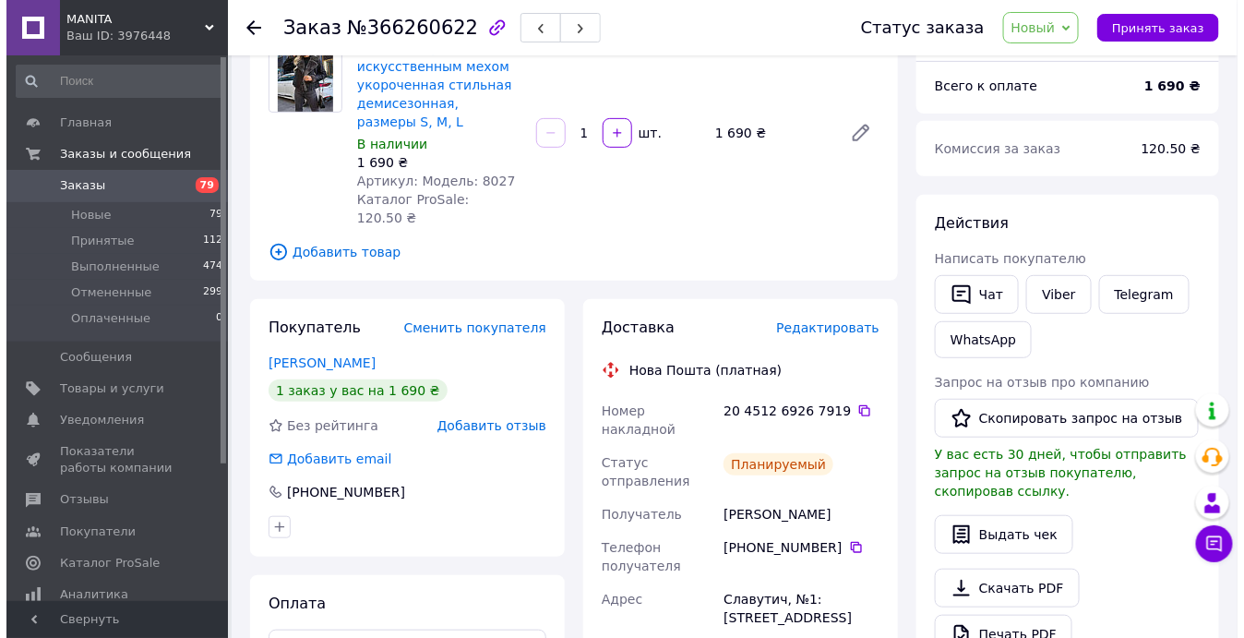
scroll to position [335, 0]
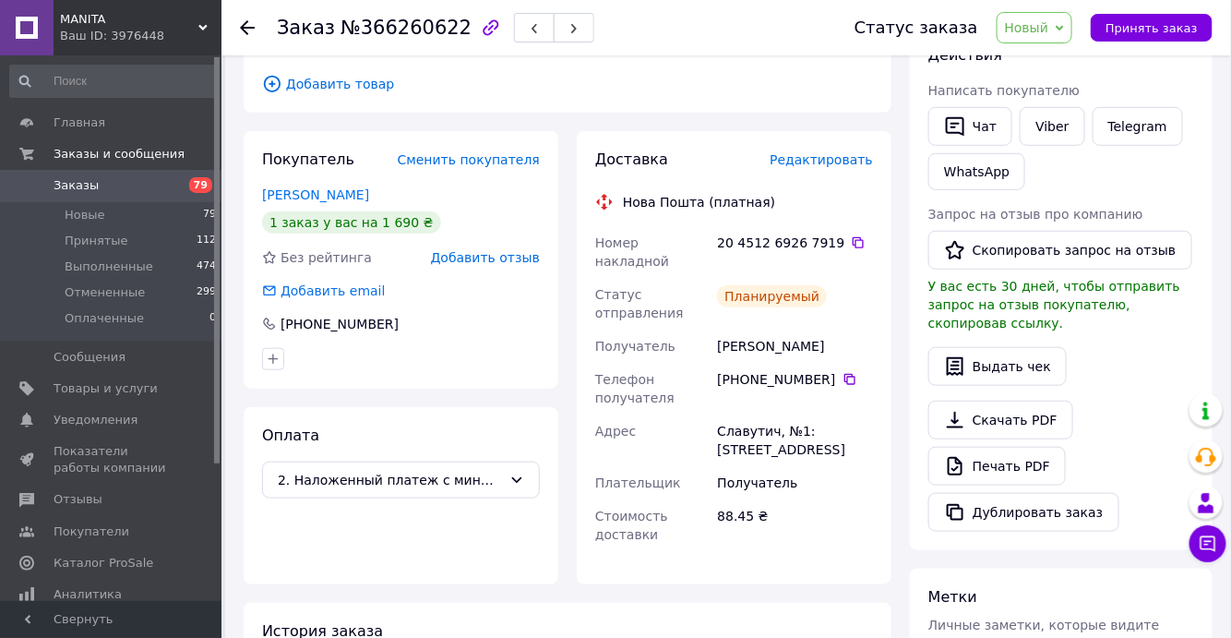
click at [839, 152] on span "Редактировать" at bounding box center [821, 159] width 103 height 15
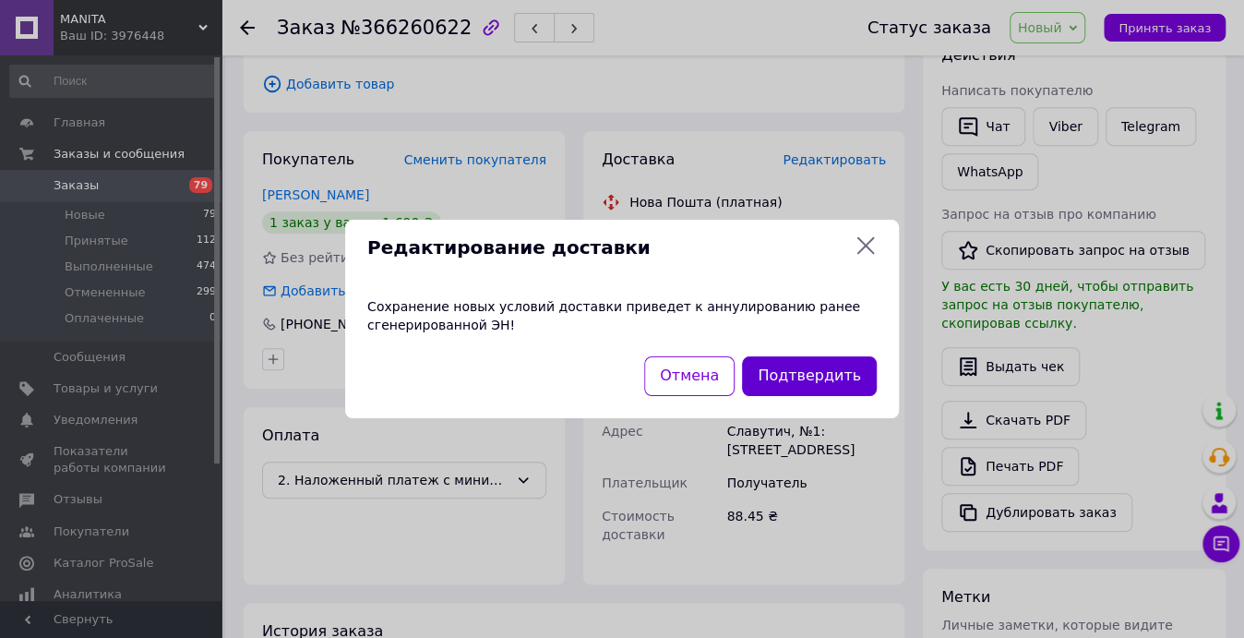
click at [804, 369] on button "Подтвердить" at bounding box center [809, 376] width 135 height 40
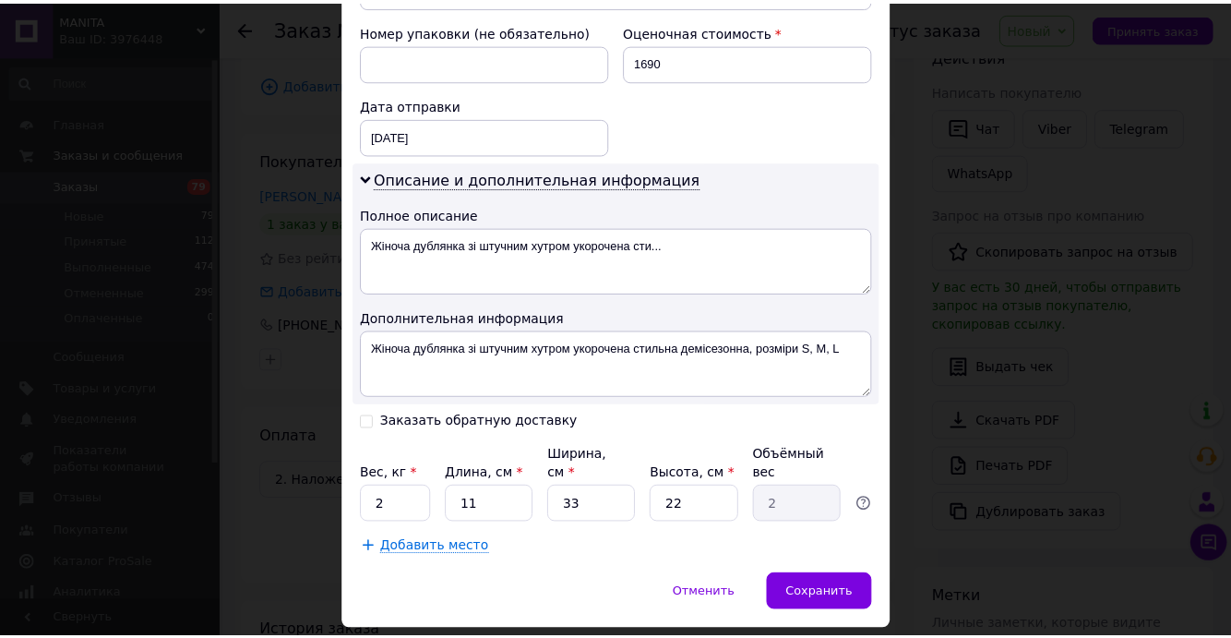
scroll to position [839, 0]
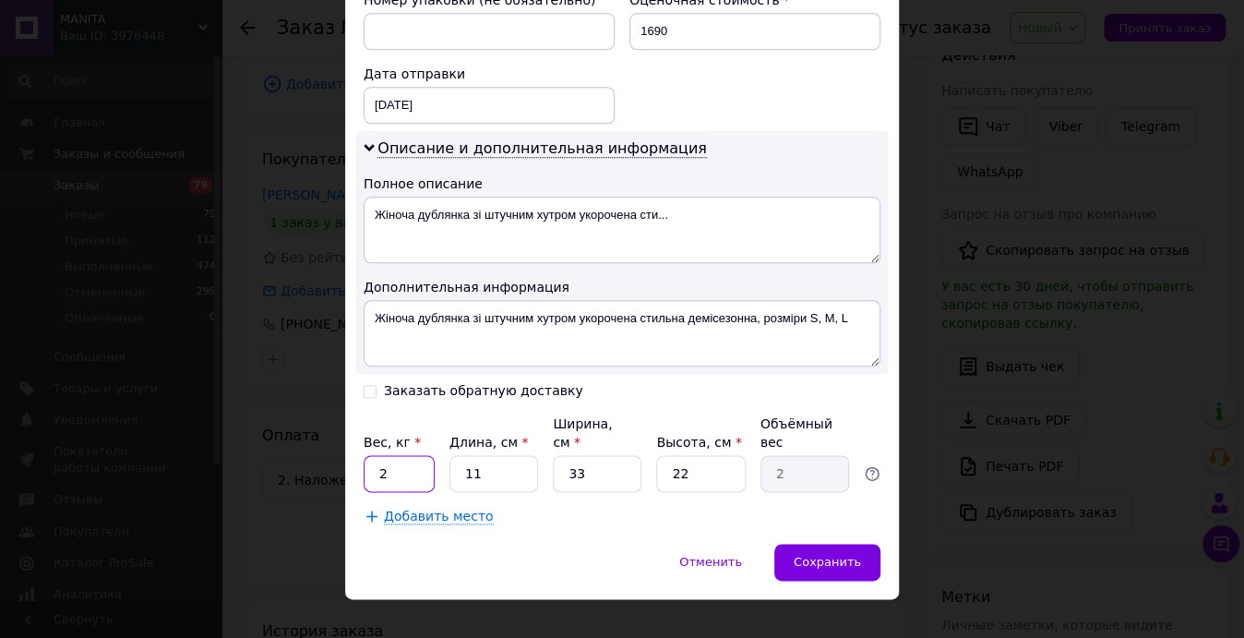
drag, startPoint x: 401, startPoint y: 452, endPoint x: 367, endPoint y: 448, distance: 34.3
click at [367, 455] on input "2" at bounding box center [399, 473] width 71 height 37
type input "3"
click at [826, 555] on span "Сохранить" at bounding box center [827, 562] width 67 height 14
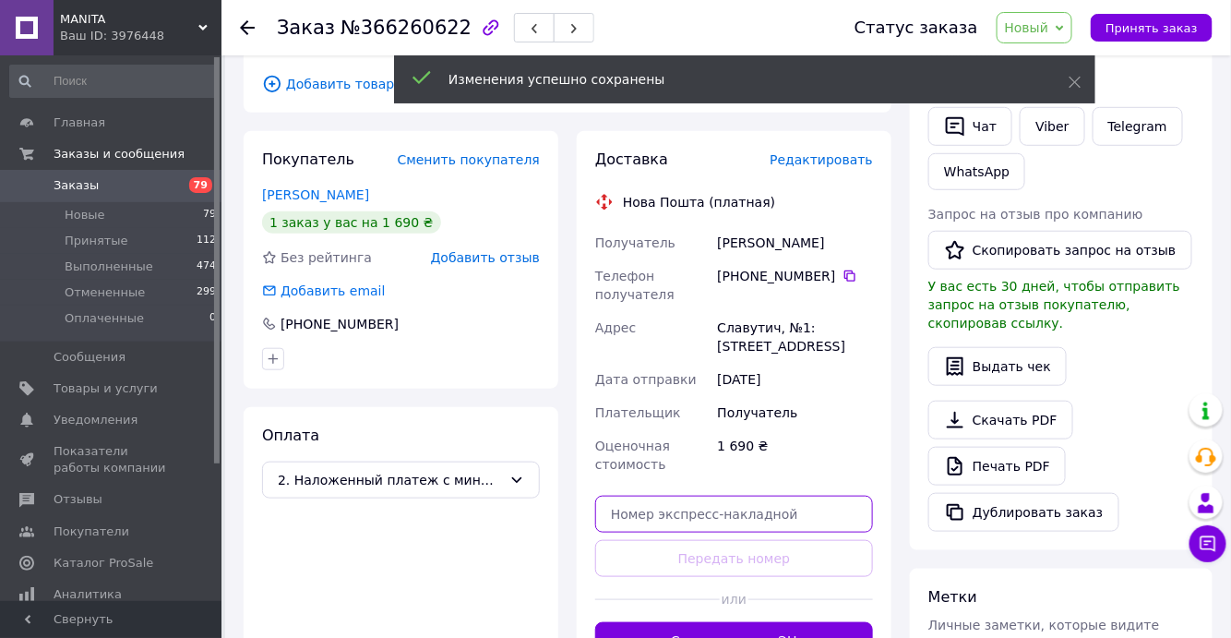
click at [692, 500] on input "text" at bounding box center [734, 514] width 278 height 37
paste input "20451269294814"
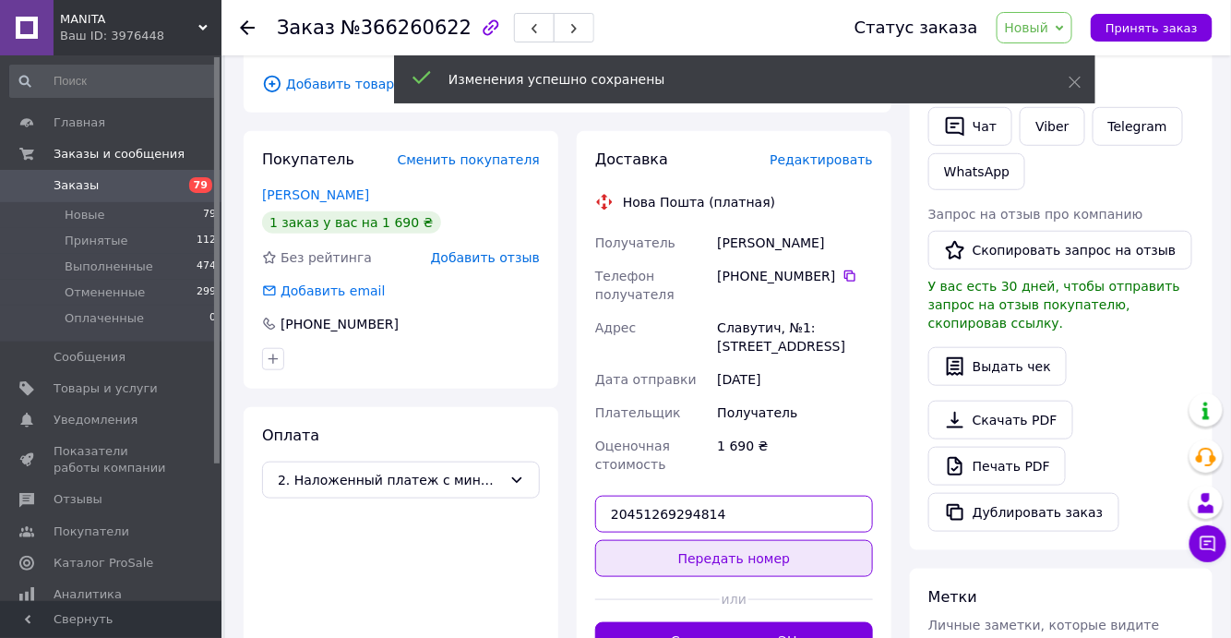
type input "20451269294814"
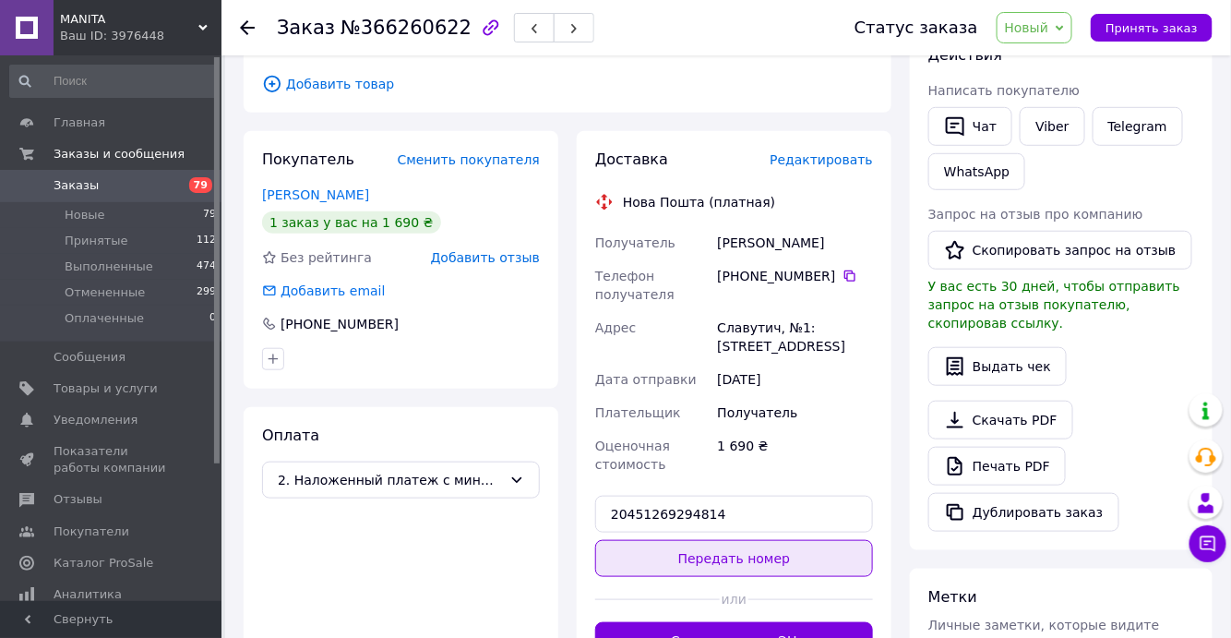
click at [720, 541] on button "Передать номер" at bounding box center [734, 558] width 278 height 37
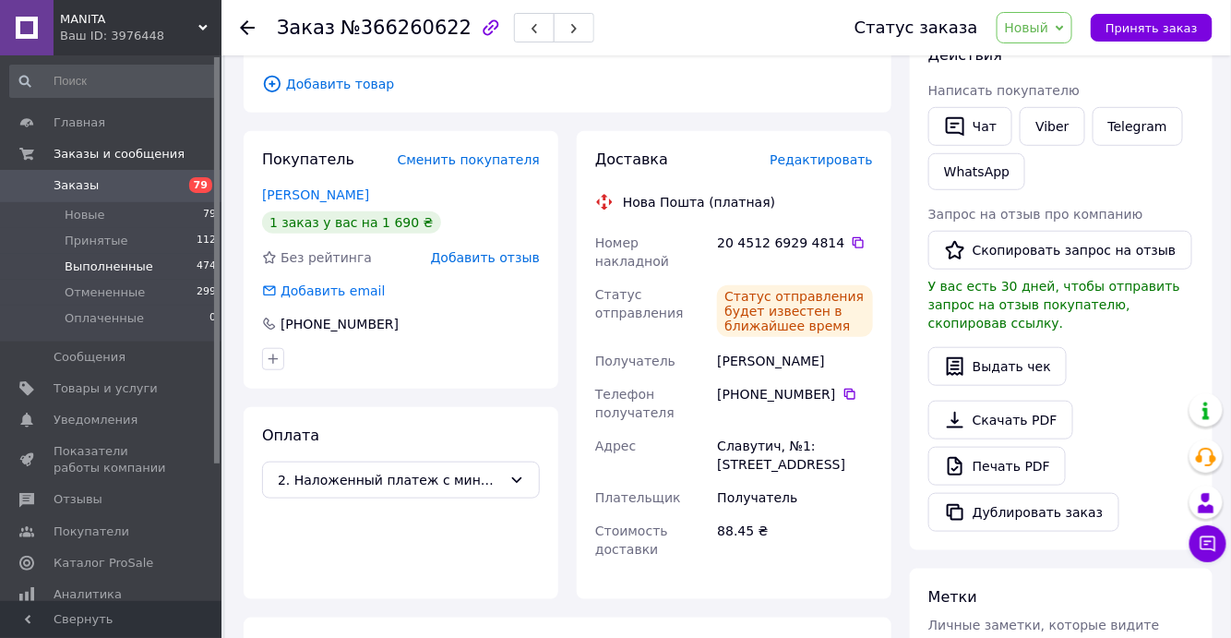
scroll to position [0, 0]
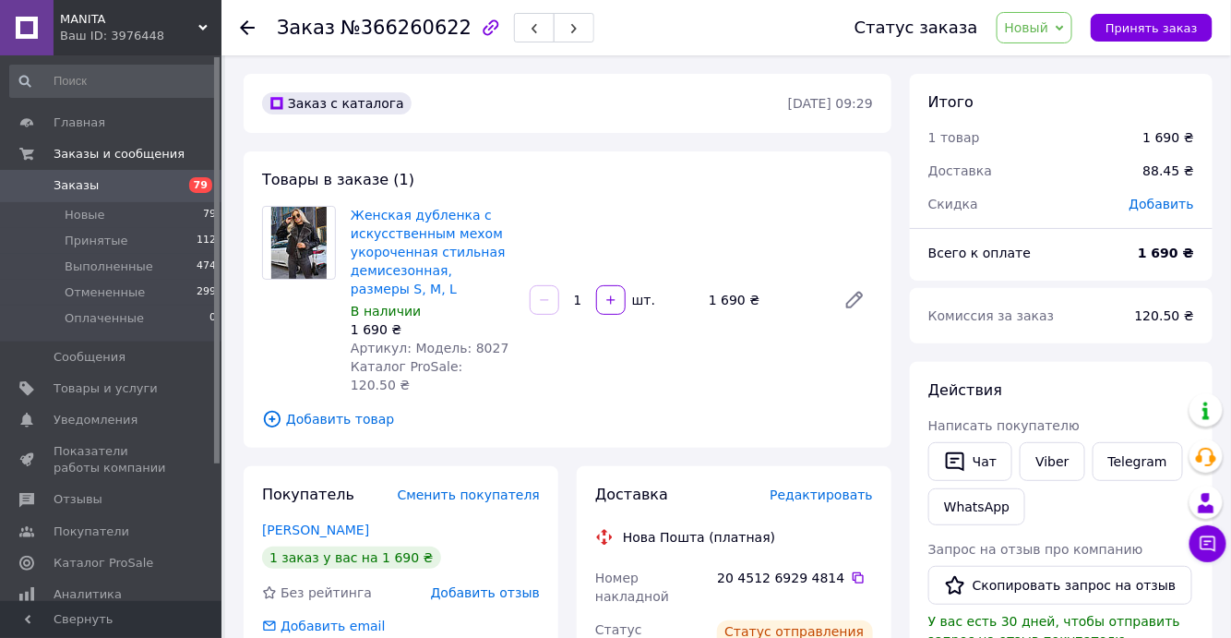
click at [70, 183] on span "Заказы" at bounding box center [76, 185] width 45 height 17
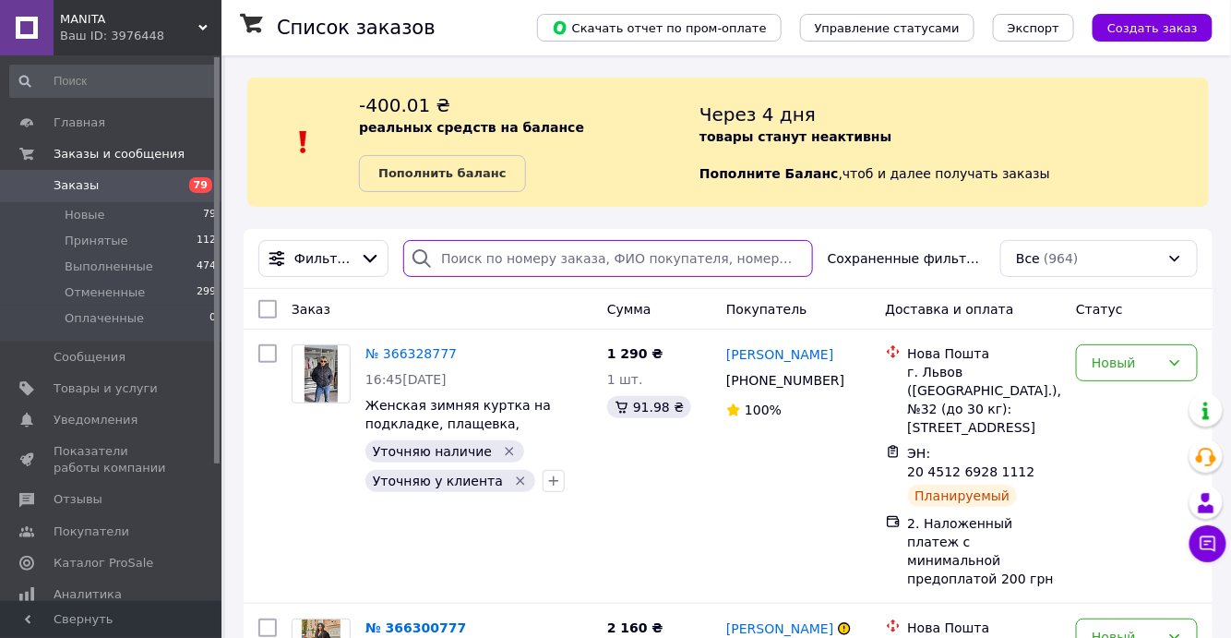
click at [488, 257] on input "search" at bounding box center [608, 258] width 410 height 37
paste input "[PERSON_NAME]"
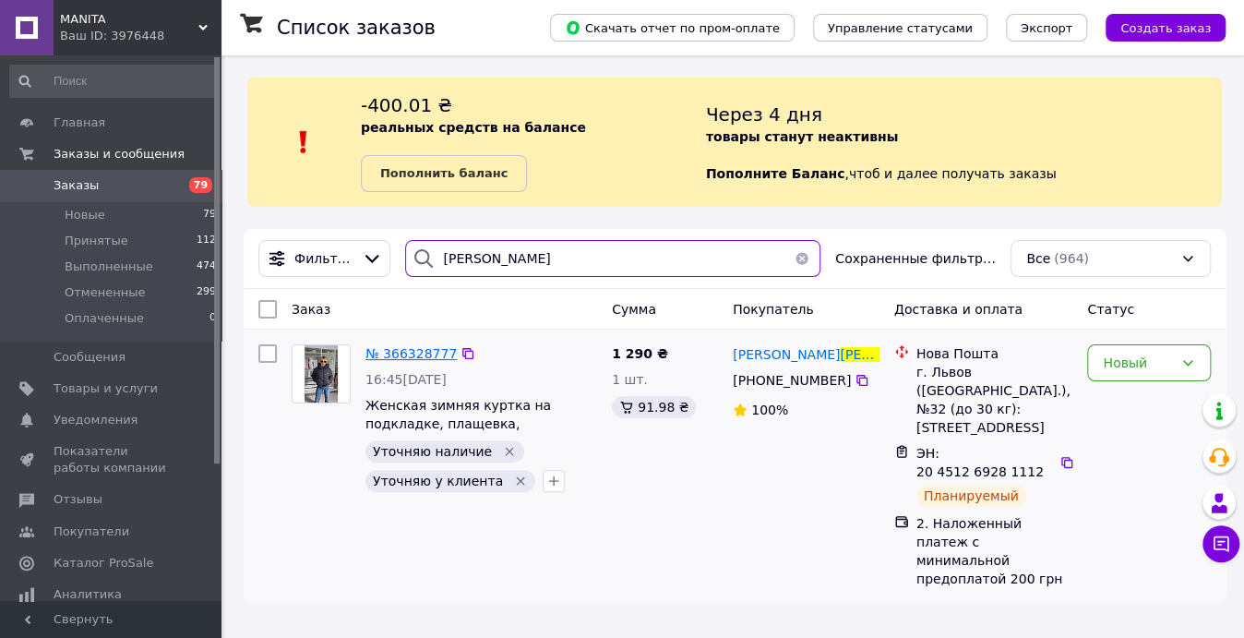
type input "[PERSON_NAME]"
click at [401, 353] on span "№ 366328777" at bounding box center [410, 353] width 91 height 15
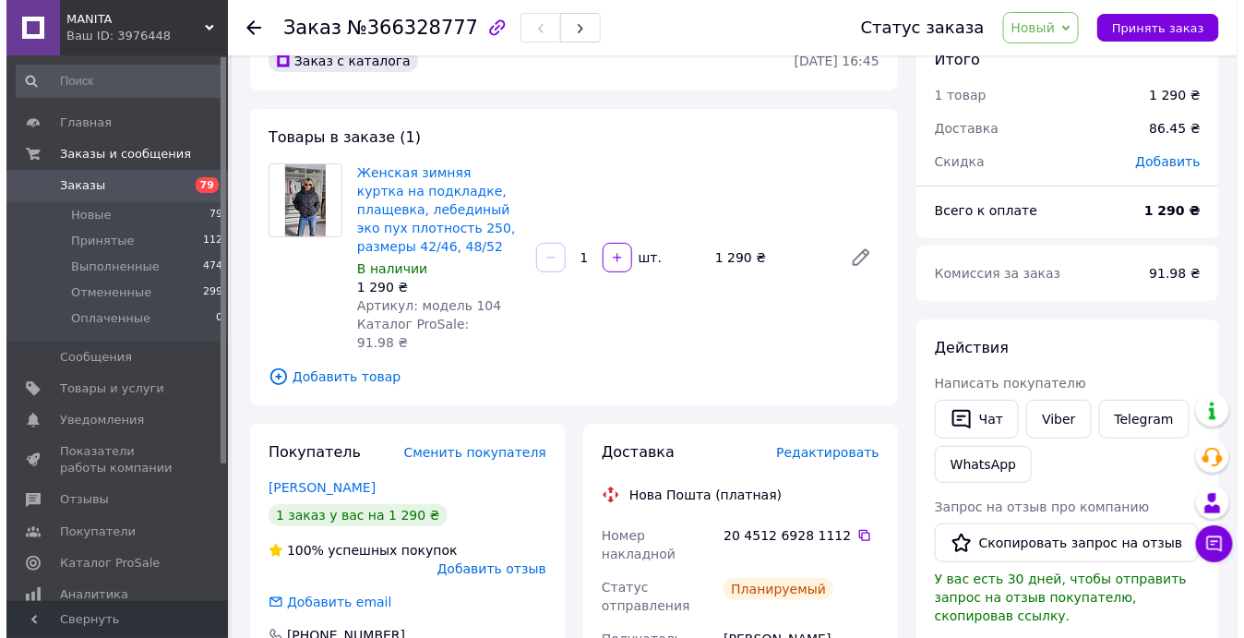
scroll to position [83, 0]
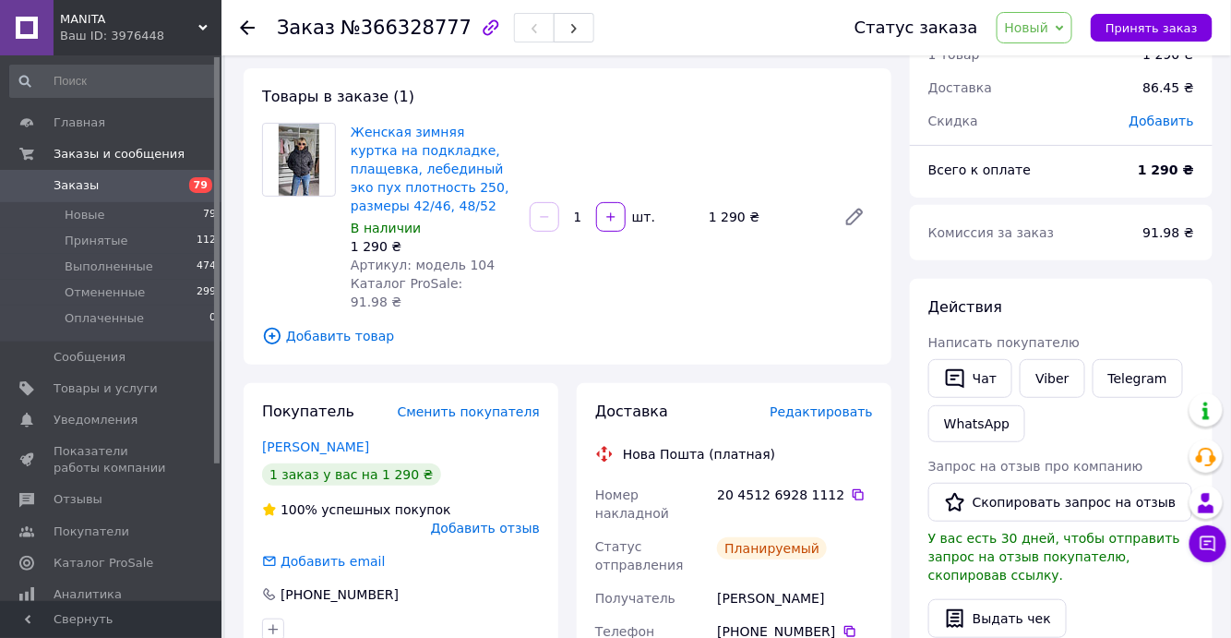
click at [835, 404] on span "Редактировать" at bounding box center [821, 411] width 103 height 15
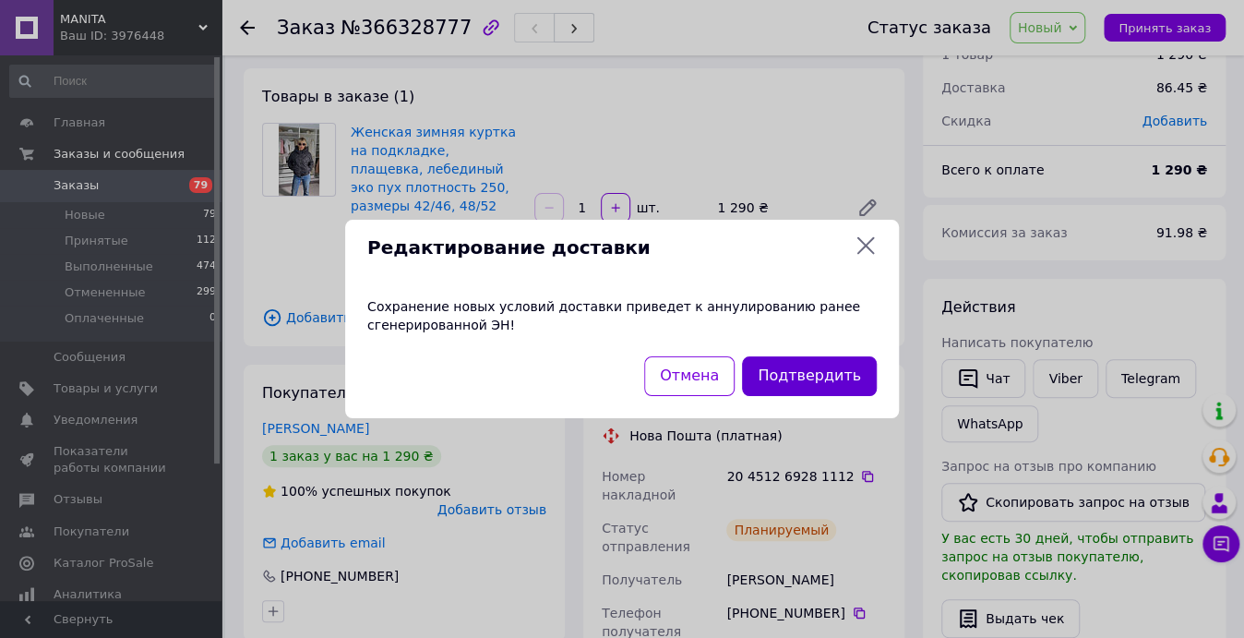
click at [807, 375] on button "Подтвердить" at bounding box center [809, 376] width 135 height 40
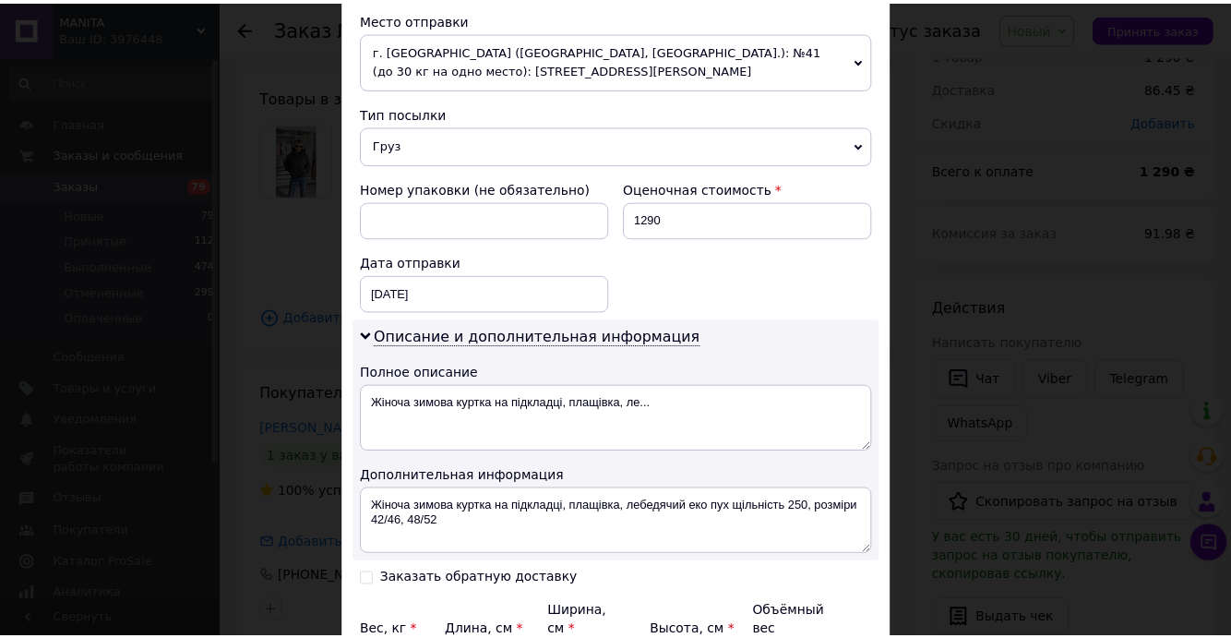
scroll to position [839, 0]
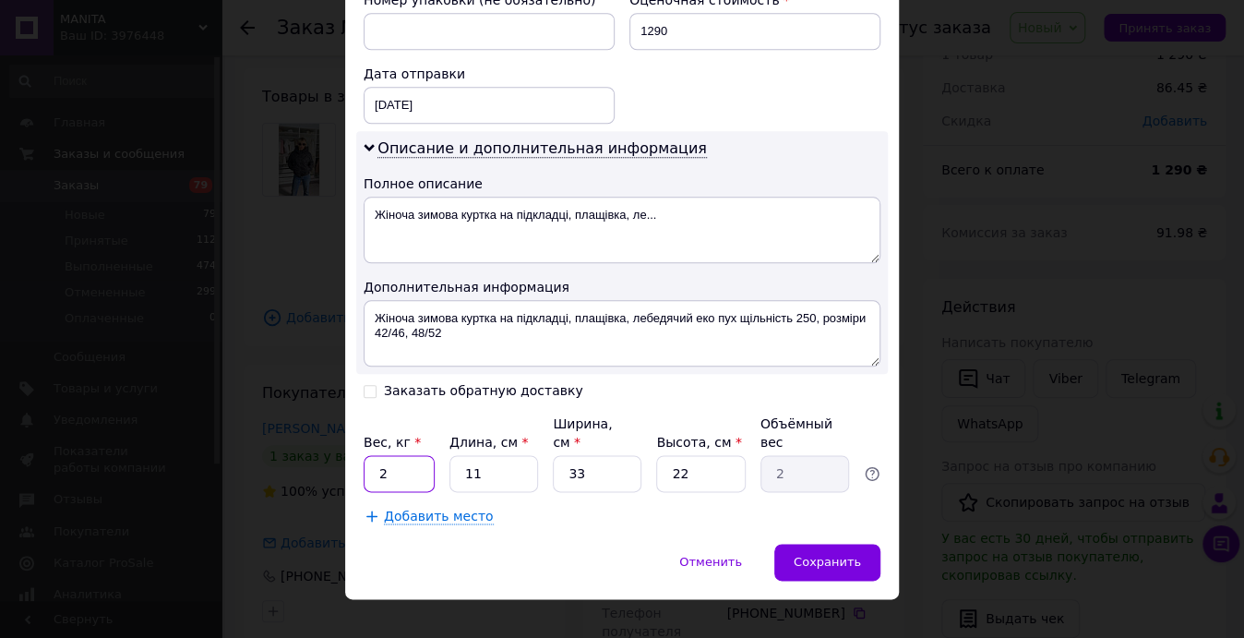
drag, startPoint x: 391, startPoint y: 450, endPoint x: 354, endPoint y: 440, distance: 38.3
type input "3"
click at [831, 555] on span "Сохранить" at bounding box center [827, 562] width 67 height 14
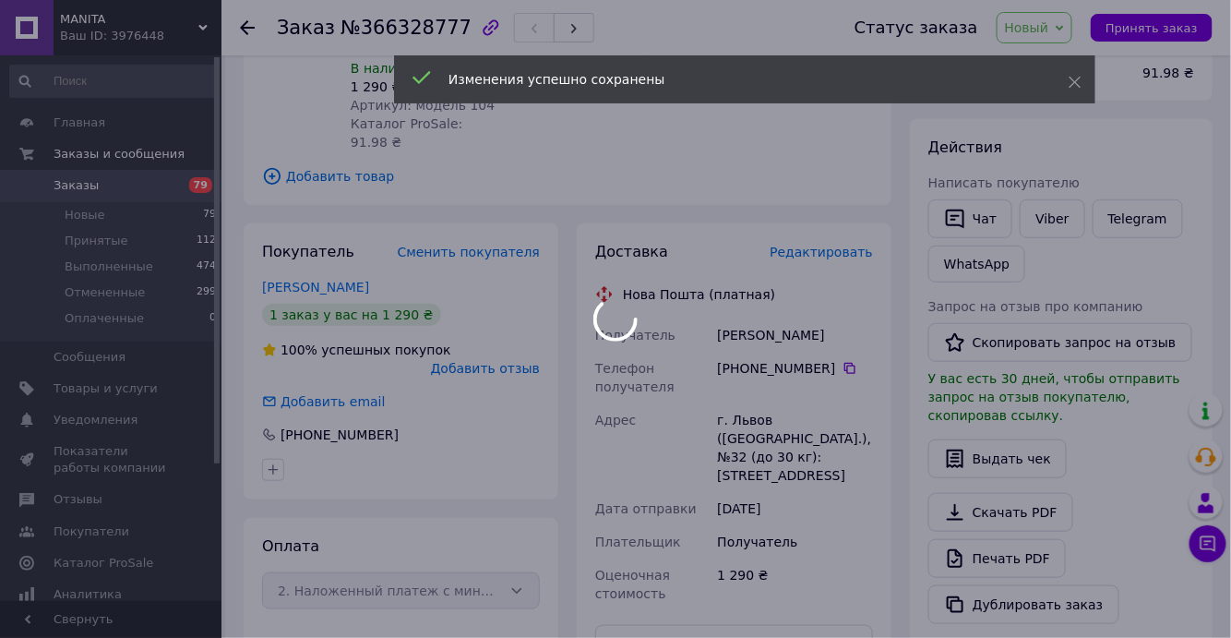
scroll to position [503, 0]
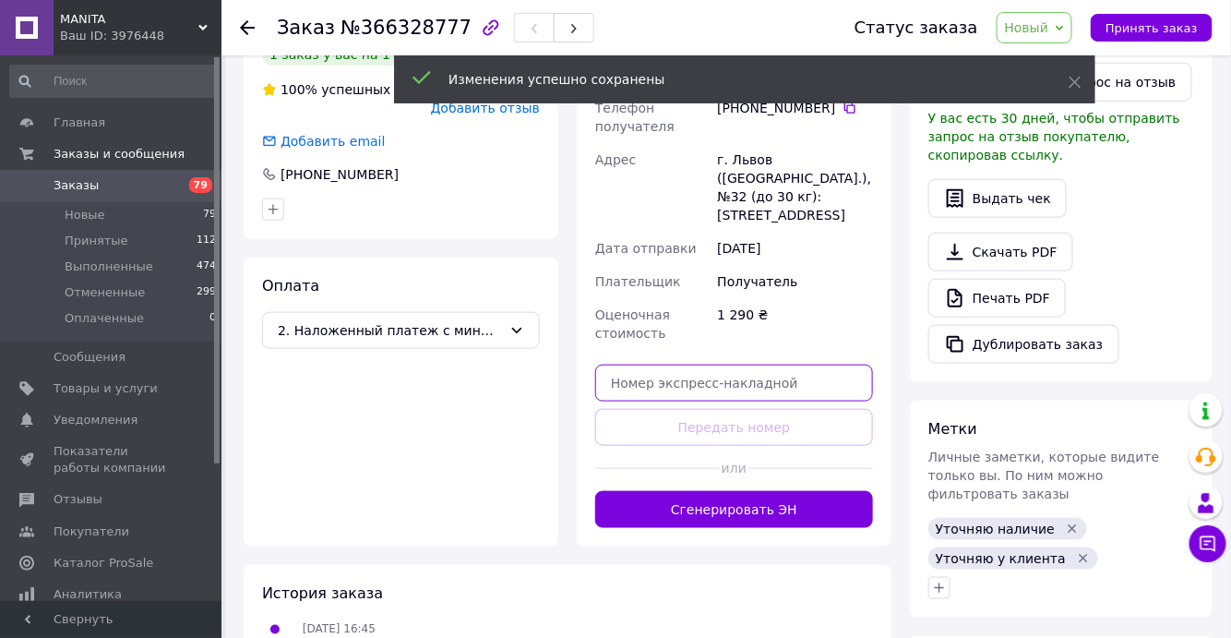
click at [659, 365] on input "text" at bounding box center [734, 383] width 278 height 37
paste input "20451269294463"
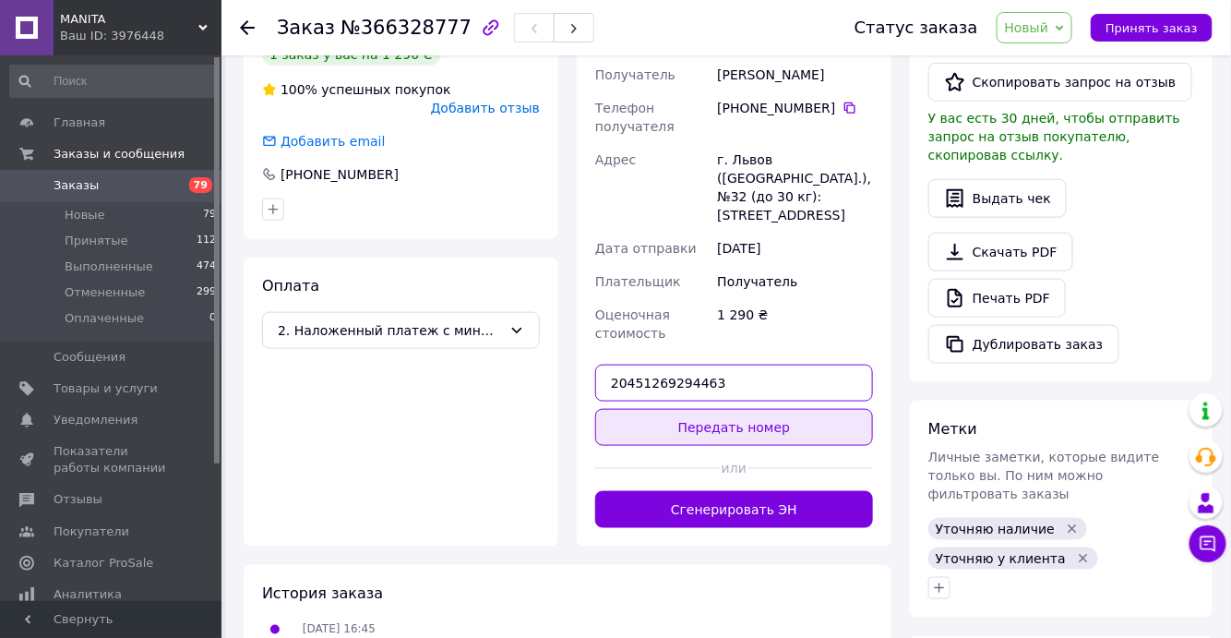
type input "20451269294463"
click at [684, 409] on button "Передать номер" at bounding box center [734, 427] width 278 height 37
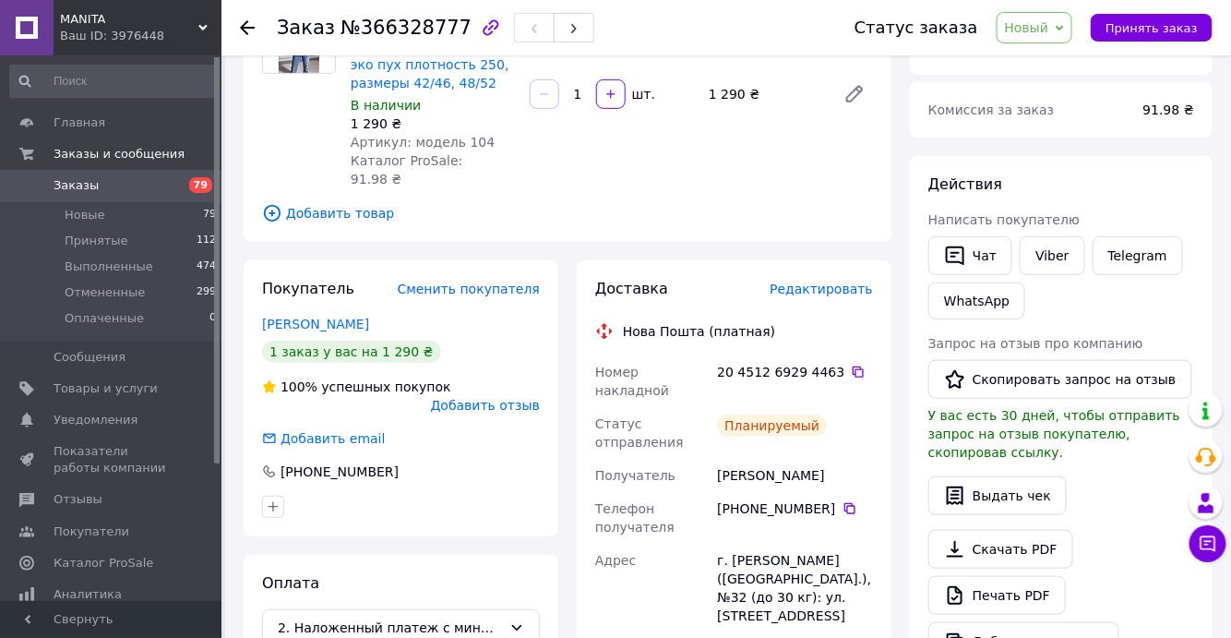
scroll to position [290, 0]
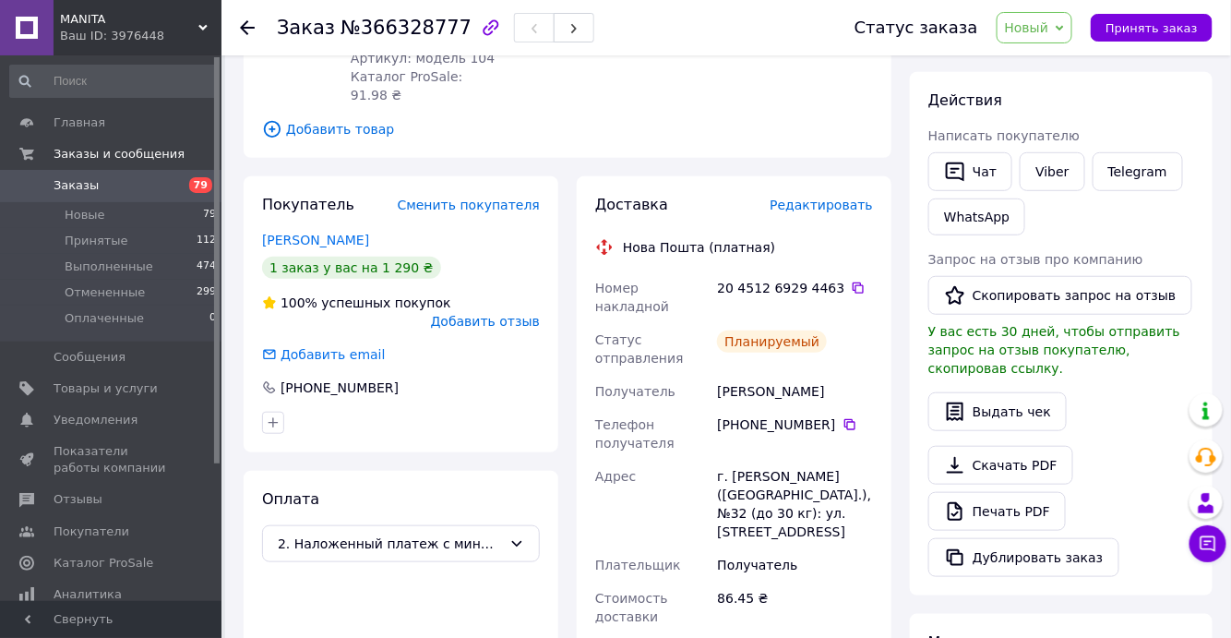
click at [66, 185] on span "Заказы" at bounding box center [76, 185] width 45 height 17
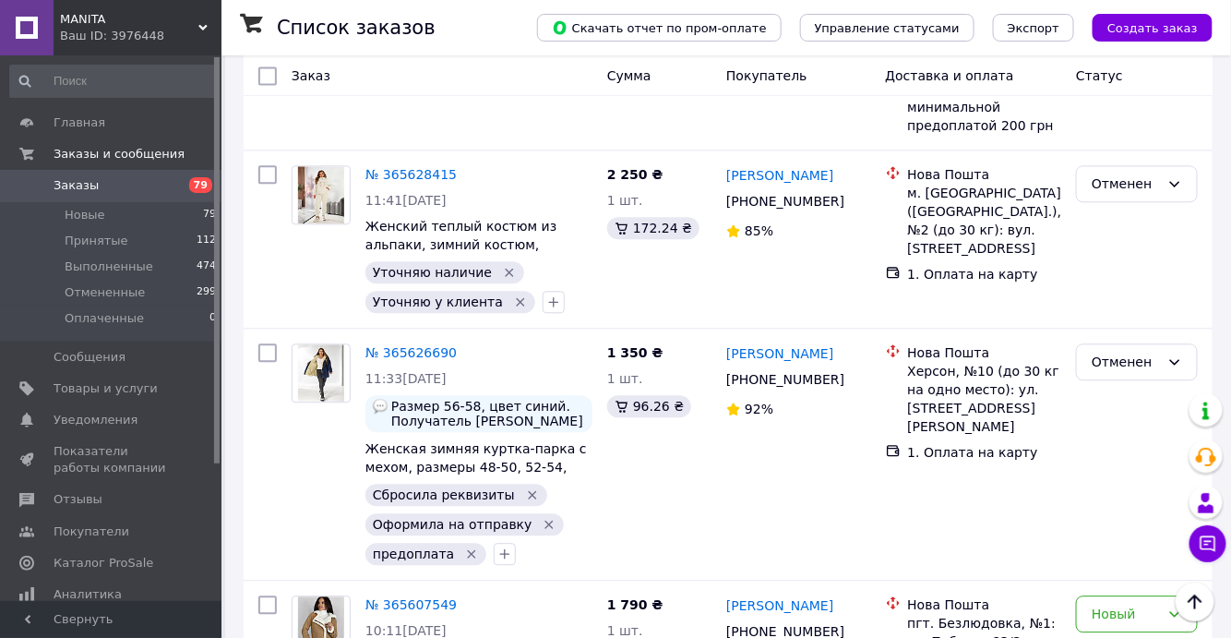
scroll to position [8137, 0]
